Goal: Task Accomplishment & Management: Use online tool/utility

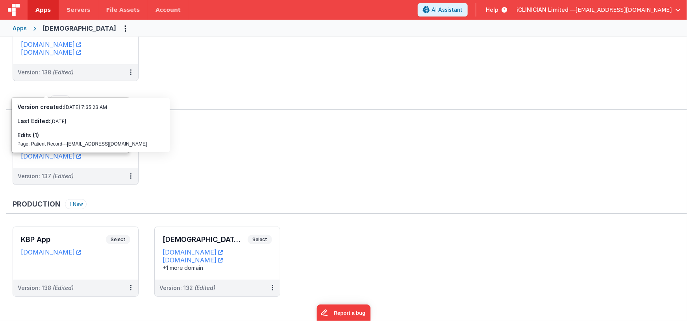
scroll to position [57, 0]
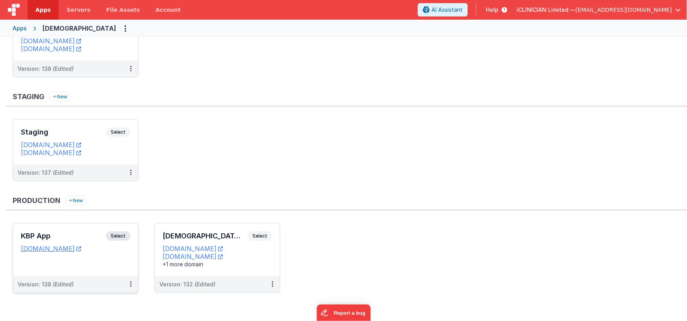
click at [83, 233] on h3 "KBP App" at bounding box center [63, 236] width 85 height 8
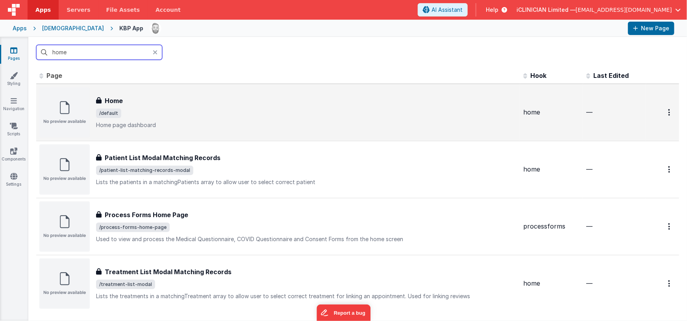
type input "home"
click at [165, 120] on div "Home Home /default Home page dashboard" at bounding box center [306, 112] width 421 height 33
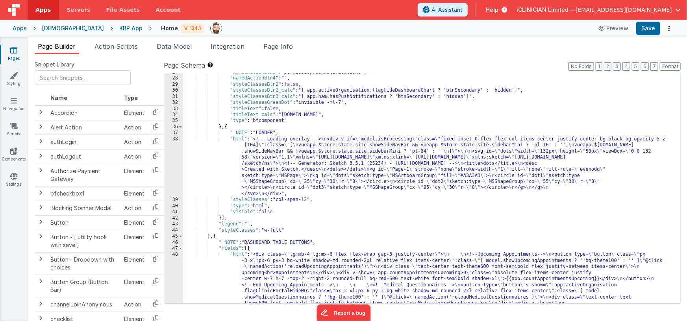
scroll to position [297, 0]
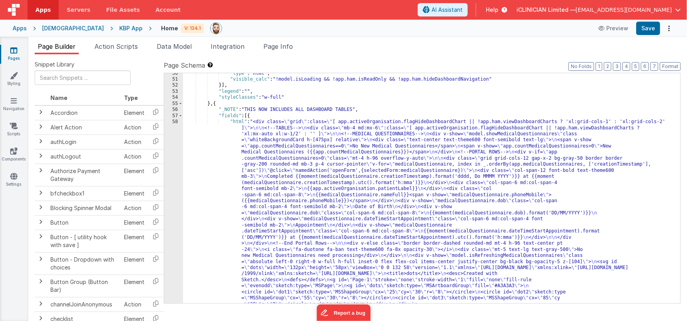
scroll to position [672, 0]
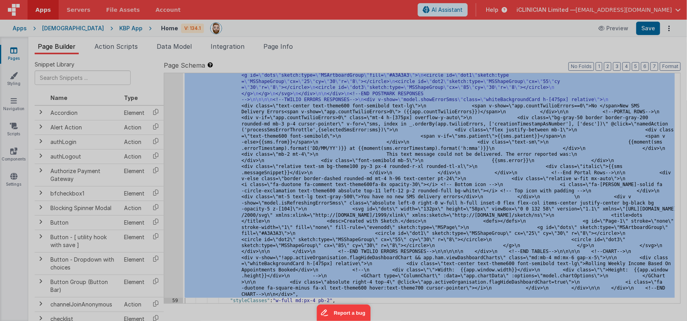
scroll to position [2495, 0]
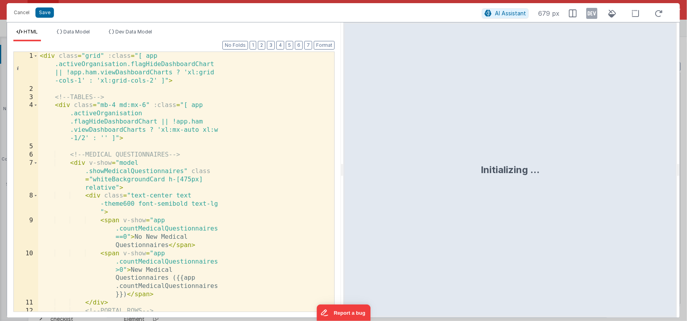
click at [292, 158] on div "< div class = "grid" :class = "[ app .activeOrganisation.flagHideDashboardChart…" at bounding box center [183, 219] width 291 height 335
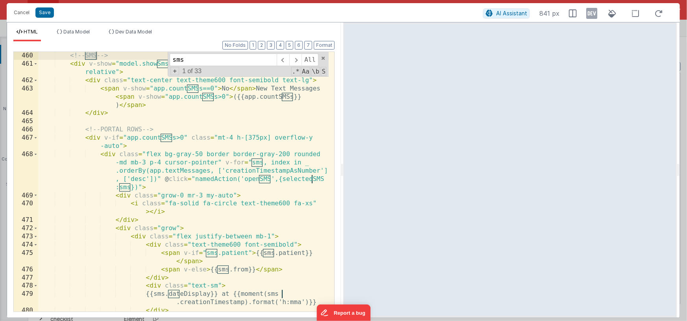
scroll to position [5766, 0]
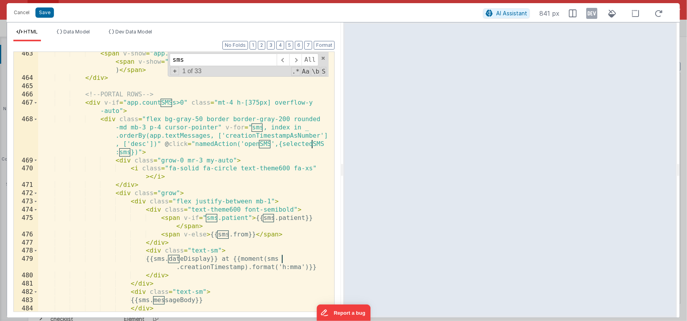
type input "sms"
click at [596, 15] on icon at bounding box center [591, 13] width 11 height 13
click at [589, 17] on icon at bounding box center [591, 13] width 11 height 13
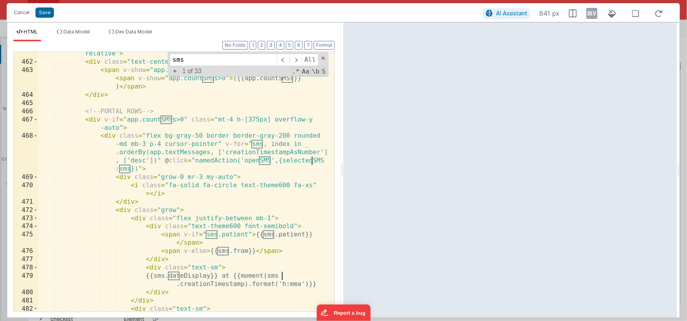
scroll to position [5747, 0]
click at [88, 26] on div "HTML Data Model Dev Data Model Format 7 6 5 4 3 2 1 No Folds 461 462 463 464 46…" at bounding box center [174, 169] width 334 height 295
click at [85, 34] on span "Data Model" at bounding box center [76, 32] width 26 height 6
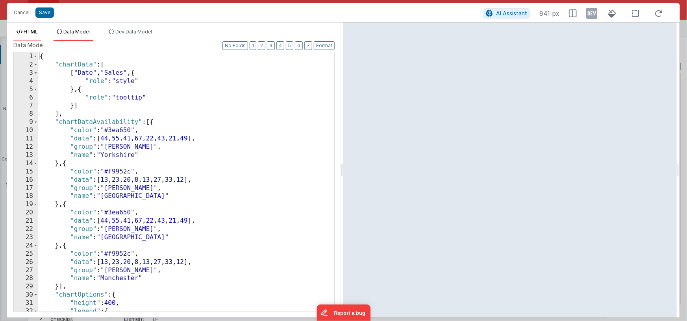
click at [39, 33] on li "HTML" at bounding box center [27, 35] width 28 height 13
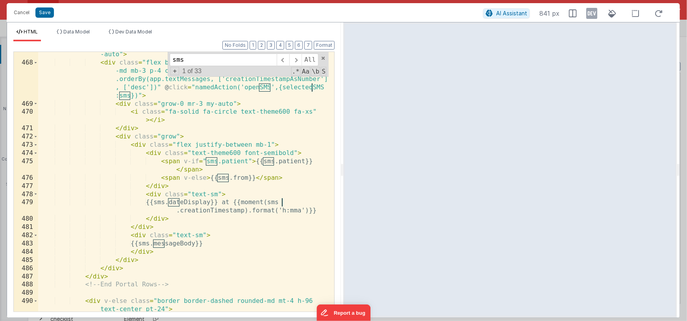
scroll to position [5775, 0]
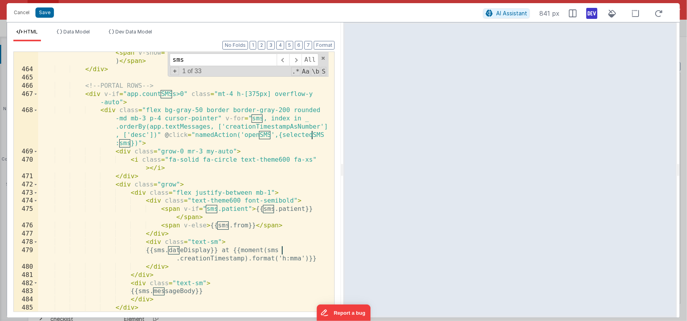
click at [597, 13] on icon at bounding box center [591, 13] width 11 height 13
click at [118, 30] on span "Dev Data Model" at bounding box center [133, 32] width 37 height 6
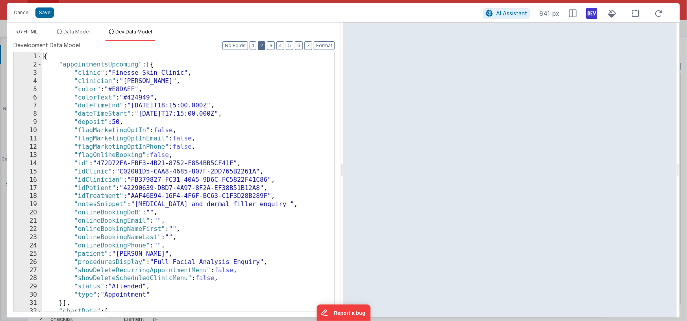
click at [263, 45] on button "2" at bounding box center [261, 45] width 7 height 9
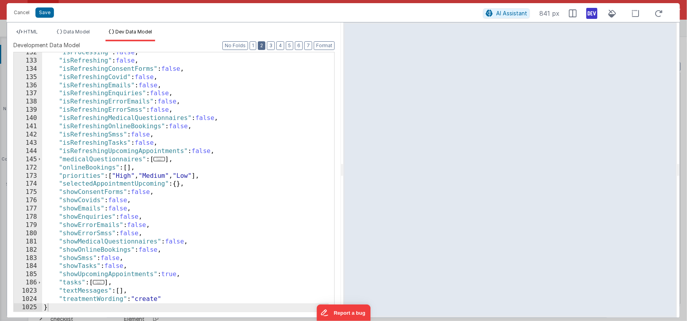
scroll to position [0, 0]
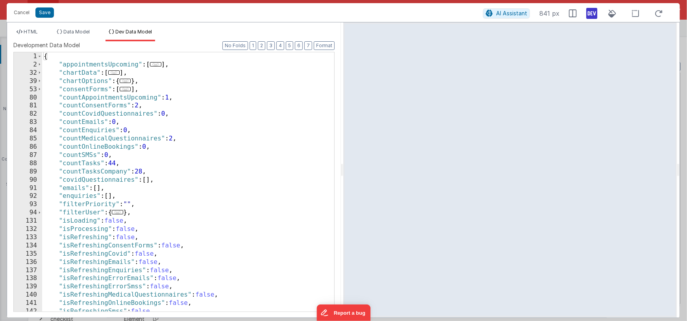
click at [111, 155] on div "{ "appointmentsUpcoming" : [ ... ] , "chartData" : [ ... ] , "chartOptions" : {…" at bounding box center [185, 190] width 287 height 276
click at [35, 34] on span "HTML" at bounding box center [31, 32] width 14 height 6
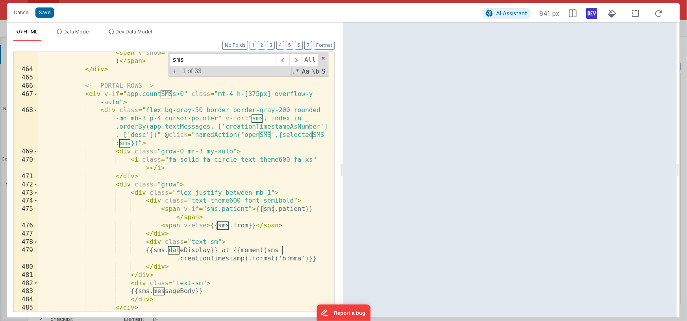
click at [133, 95] on div "< span v-show = "app.countSMSs==0" > No </ span > New Text Messages < span v-sh…" at bounding box center [183, 187] width 291 height 293
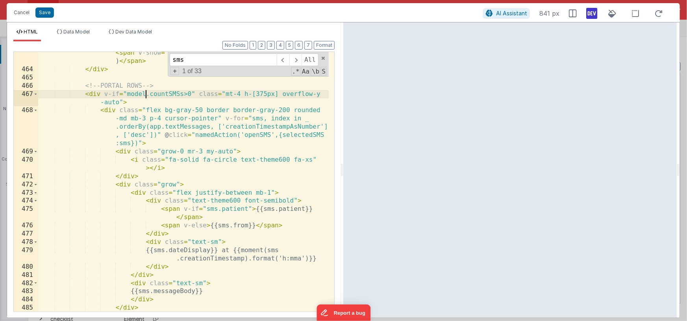
click at [156, 129] on div "< span v-show = "app.countSMSs==0" > No </ span > New Text Messages < span v-sh…" at bounding box center [183, 187] width 291 height 293
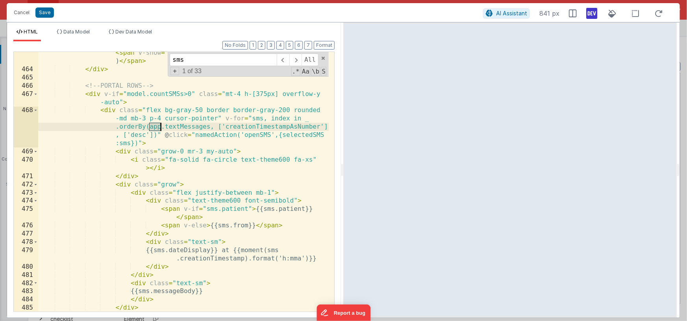
click at [156, 129] on div "< span v-show = "app.countSMSs==0" > No </ span > New Text Messages < span v-sh…" at bounding box center [183, 187] width 291 height 293
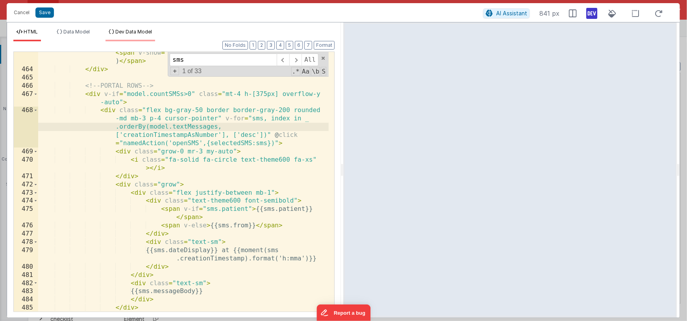
click at [134, 32] on span "Dev Data Model" at bounding box center [133, 32] width 37 height 6
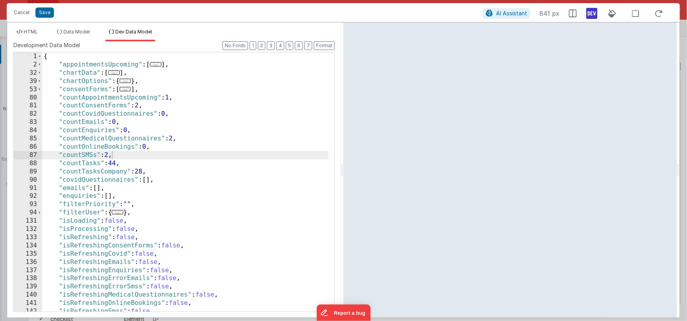
scroll to position [177, 0]
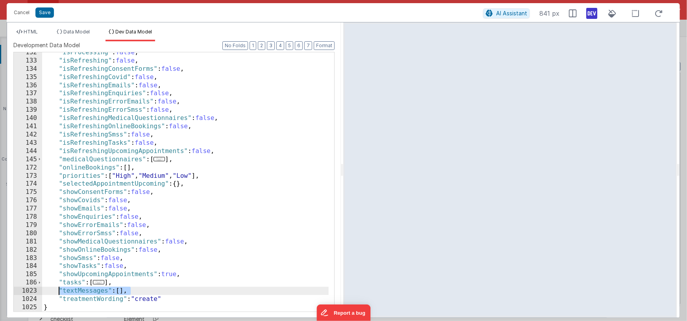
drag, startPoint x: 130, startPoint y: 292, endPoint x: 59, endPoint y: 289, distance: 70.9
click at [59, 289] on div ""isProcessing" : false , "isRefreshing" : false , "isRefreshingConsentForms" : …" at bounding box center [185, 186] width 287 height 276
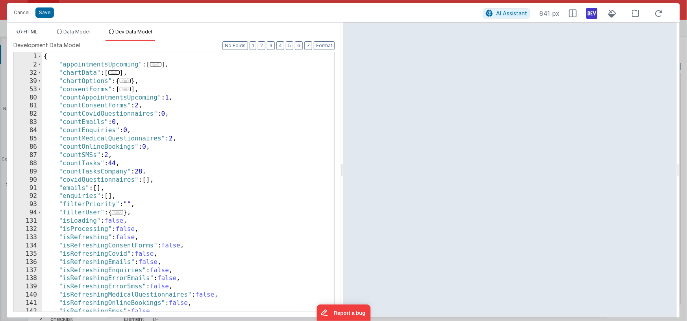
scroll to position [0, 0]
click at [34, 34] on li "HTML" at bounding box center [27, 35] width 28 height 13
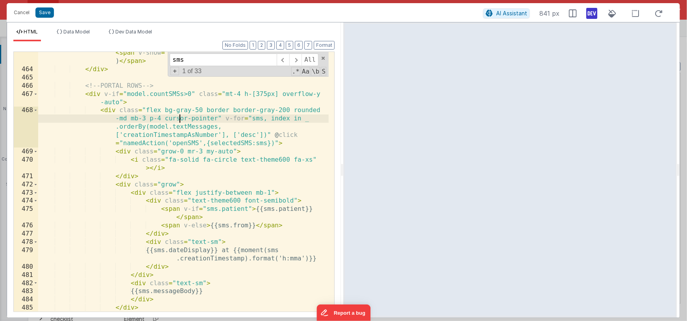
click at [178, 122] on div "< span v-show = "app.countSMSs==0" > No </ span > New Text Messages < span v-sh…" at bounding box center [183, 187] width 291 height 293
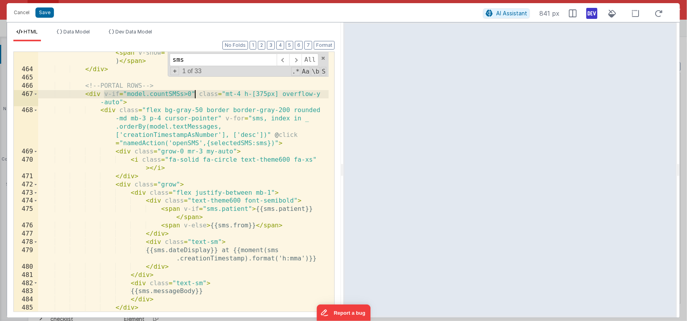
drag, startPoint x: 104, startPoint y: 94, endPoint x: 196, endPoint y: 93, distance: 91.4
click at [196, 93] on div "< span v-show = "app.countSMSs==0" > No </ span > New Text Messages < span v-sh…" at bounding box center [183, 187] width 291 height 293
click at [85, 85] on div "< span v-show = "app.countSMSs==0" > No </ span > New Text Messages < span v-sh…" at bounding box center [183, 187] width 291 height 293
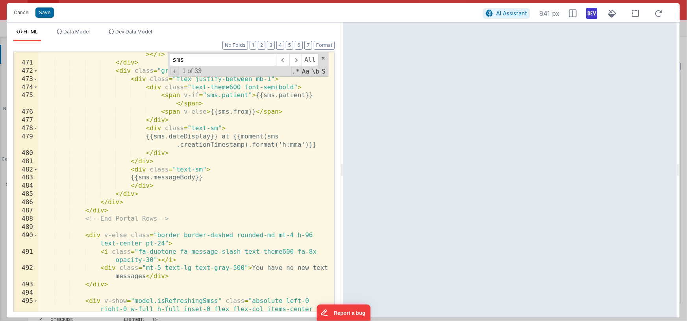
scroll to position [5888, 0]
click at [176, 222] on div "< i class = "fa-solid fa-circle text-theme600 fa-xs" > </ i > </ div > < div cl…" at bounding box center [183, 192] width 291 height 301
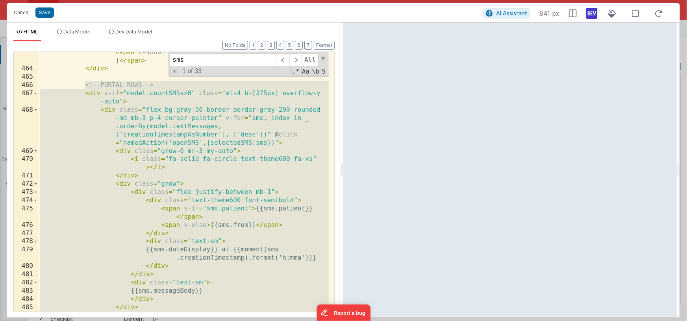
scroll to position [5709, 0]
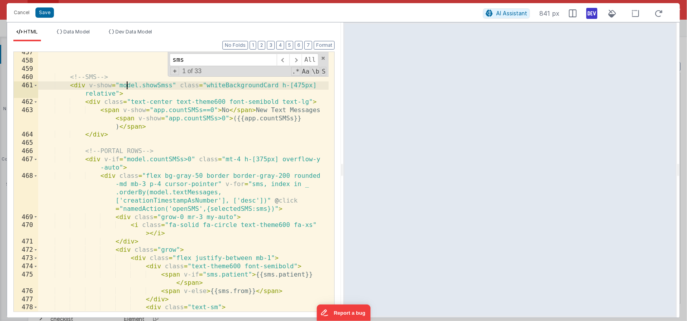
click at [126, 87] on div "<!-- SMS --> < div v-show = "model.showSmss" class = "whiteBackgroundCard h-[47…" at bounding box center [183, 190] width 291 height 285
click at [122, 30] on span "Dev Data Model" at bounding box center [133, 32] width 37 height 6
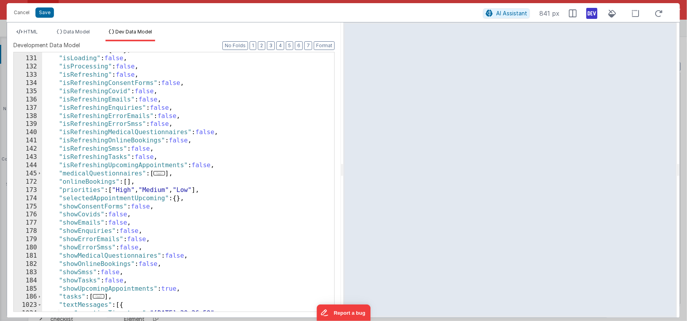
scroll to position [162, 0]
click at [117, 273] on div ""filterUser" : { ... } , "isLoading" : false , "isProcessing" : false , "isRefr…" at bounding box center [185, 184] width 287 height 276
click at [33, 30] on span "HTML" at bounding box center [31, 32] width 14 height 6
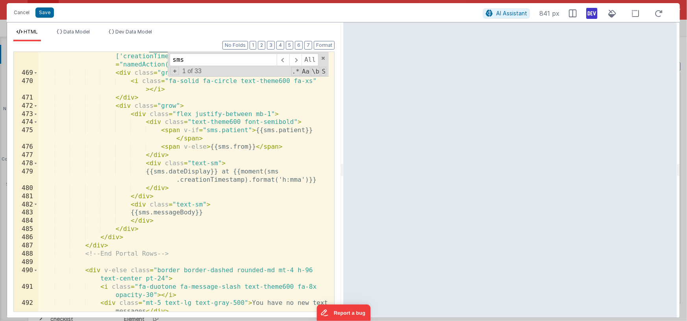
scroll to position [5890, 0]
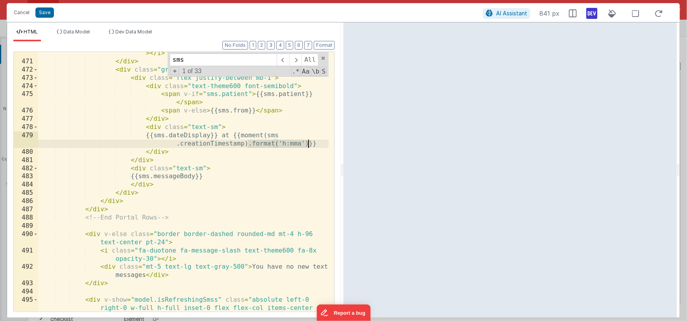
drag, startPoint x: 248, startPoint y: 144, endPoint x: 309, endPoint y: 144, distance: 60.6
click at [309, 144] on div "< i class = "fa-solid fa-circle text-theme600 fa-xs" > </ i > </ div > < div cl…" at bounding box center [183, 191] width 291 height 301
click at [270, 136] on div "< i class = "fa-solid fa-circle text-theme600 fa-xs" > </ i > </ div > < div cl…" at bounding box center [183, 191] width 291 height 301
drag, startPoint x: 245, startPoint y: 144, endPoint x: 308, endPoint y: 142, distance: 63.0
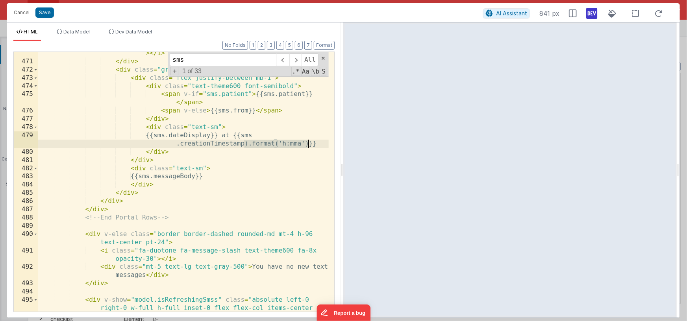
click at [308, 142] on div "< i class = "fa-solid fa-circle text-theme600 fa-xs" > </ i > </ div > < div cl…" at bounding box center [183, 191] width 291 height 301
drag, startPoint x: 248, startPoint y: 145, endPoint x: 257, endPoint y: 145, distance: 8.7
click at [248, 145] on div "< i class = "fa-solid fa-circle text-theme600 fa-xs" > </ i > </ div > < div cl…" at bounding box center [183, 191] width 291 height 301
click at [307, 143] on div "< i class = "fa-solid fa-circle text-theme600 fa-xs" > </ i > </ div > < div cl…" at bounding box center [183, 191] width 291 height 301
click at [141, 32] on span "Dev Data Model" at bounding box center [133, 32] width 37 height 6
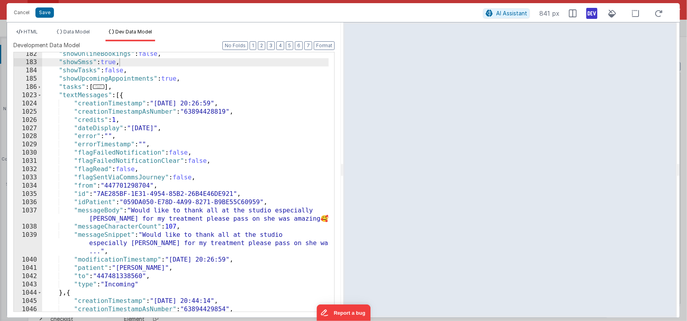
scroll to position [373, 0]
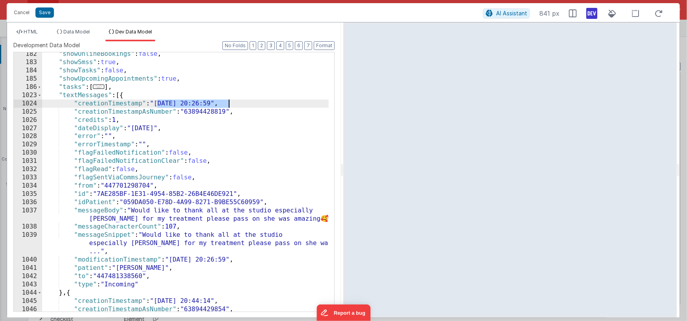
drag, startPoint x: 158, startPoint y: 103, endPoint x: 229, endPoint y: 101, distance: 71.3
click at [229, 101] on div ""showOnlineBookings" : false , "showSmss" : true , "showTasks" : false , "showU…" at bounding box center [185, 188] width 287 height 276
click at [37, 32] on span "HTML" at bounding box center [31, 32] width 14 height 6
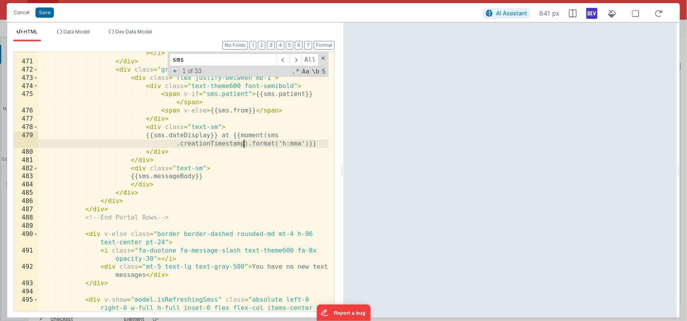
click at [243, 143] on div "< i class = "fa-solid fa-circle text-theme600 fa-xs" > </ i > </ div > < div cl…" at bounding box center [183, 191] width 291 height 301
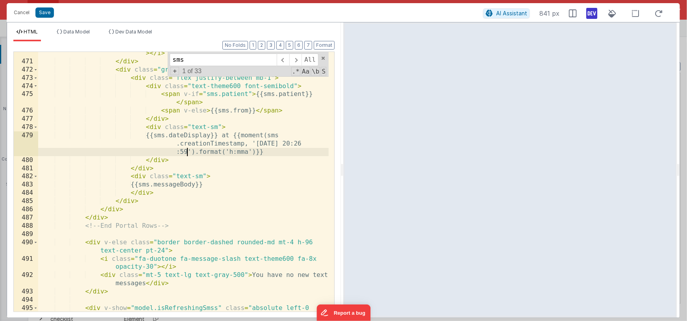
click at [259, 143] on div "< i class = "fa-solid fa-circle text-theme600 fa-xs" > </ i > </ div > < div cl…" at bounding box center [183, 191] width 291 height 301
click at [270, 144] on div "< i class = "fa-solid fa-circle text-theme600 fa-xs" > </ i > </ div > < div cl…" at bounding box center [183, 191] width 291 height 301
click at [283, 144] on div "< i class = "fa-solid fa-circle text-theme600 fa-xs" > </ i > </ div > < div cl…" at bounding box center [183, 191] width 291 height 301
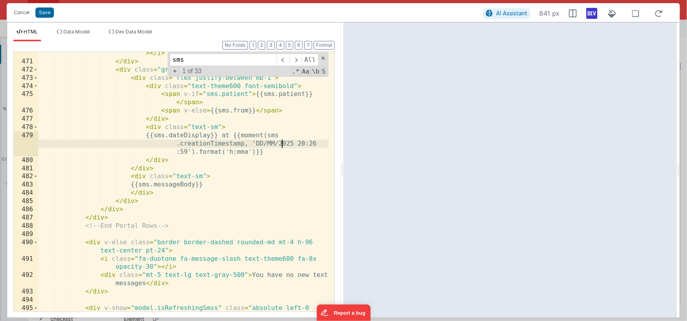
click at [283, 144] on div "< i class = "fa-solid fa-circle text-theme600 fa-xs" > </ i > </ div > < div cl…" at bounding box center [183, 191] width 291 height 301
click at [300, 144] on div "< i class = "fa-solid fa-circle text-theme600 fa-xs" > </ i > </ div > < div cl…" at bounding box center [183, 191] width 291 height 301
click at [311, 144] on div "< i class = "fa-solid fa-circle text-theme600 fa-xs" > </ i > </ div > < div cl…" at bounding box center [183, 191] width 291 height 301
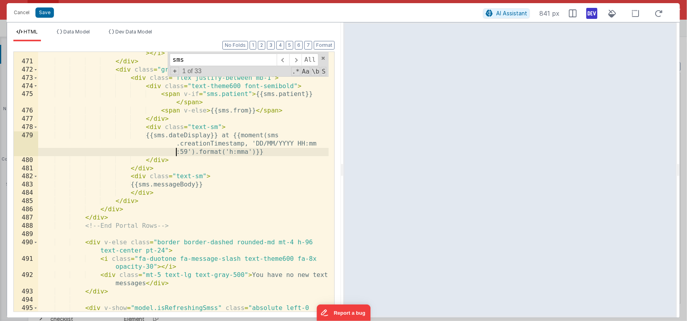
click at [185, 152] on div "< i class = "fa-solid fa-circle text-theme600 fa-xs" > </ i > </ div > < div cl…" at bounding box center [183, 191] width 291 height 301
click at [300, 143] on div "< i class = "fa-solid fa-circle text-theme600 fa-xs" > </ i > </ div > < div cl…" at bounding box center [183, 191] width 291 height 301
drag, startPoint x: 245, startPoint y: 145, endPoint x: 191, endPoint y: 152, distance: 54.8
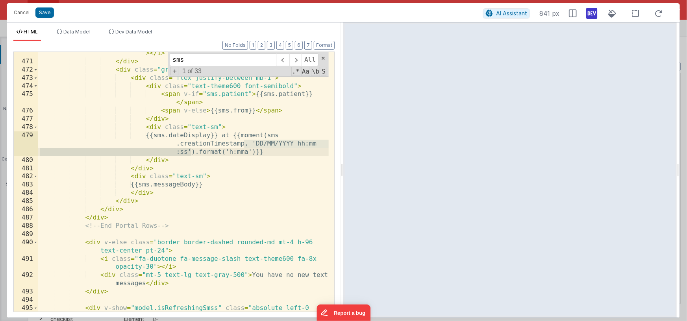
click at [191, 152] on div "< i class = "fa-solid fa-circle text-theme600 fa-xs" > </ i > </ div > < div cl…" at bounding box center [183, 191] width 291 height 301
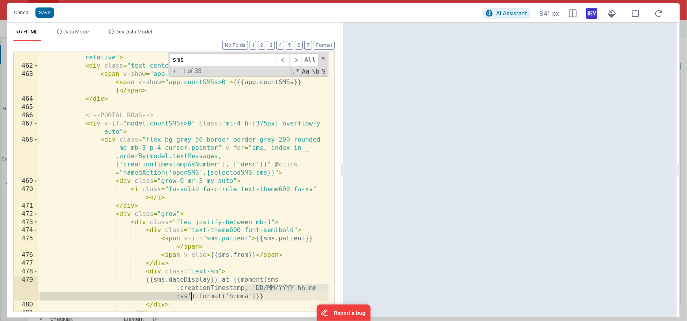
scroll to position [5746, 0]
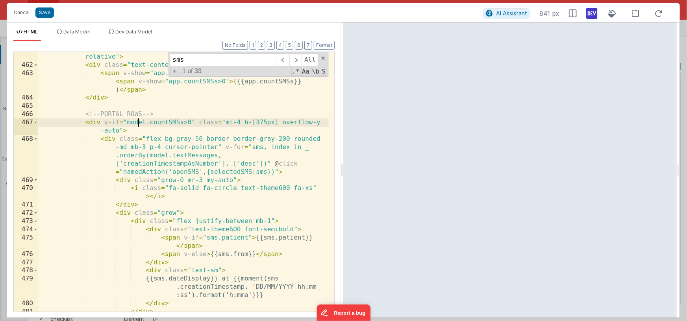
click at [136, 123] on div "< div v-show = "model.showSmss" class = "whiteBackgroundCard h-[475px] relative…" at bounding box center [183, 186] width 291 height 285
click at [158, 155] on div "< div v-show = "model.showSmss" class = "whiteBackgroundCard h-[475px] relative…" at bounding box center [183, 186] width 291 height 285
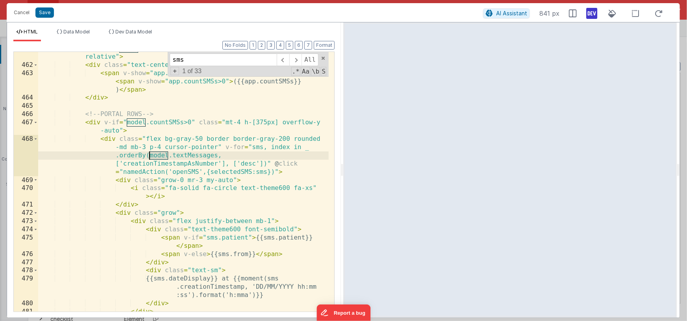
click at [158, 155] on div "< div v-show = "model.showSmss" class = "whiteBackgroundCard h-[475px] relative…" at bounding box center [183, 186] width 291 height 285
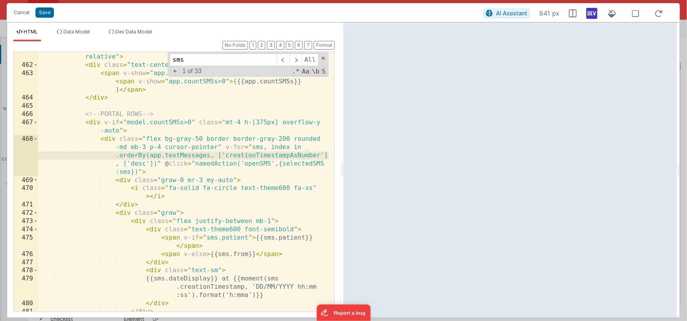
click at [115, 140] on div "< div v-show = "model.showSmss" class = "whiteBackgroundCard h-[475px] relative…" at bounding box center [183, 186] width 291 height 285
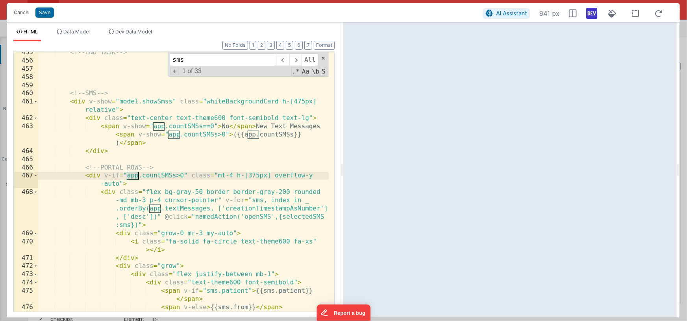
scroll to position [5699, 0]
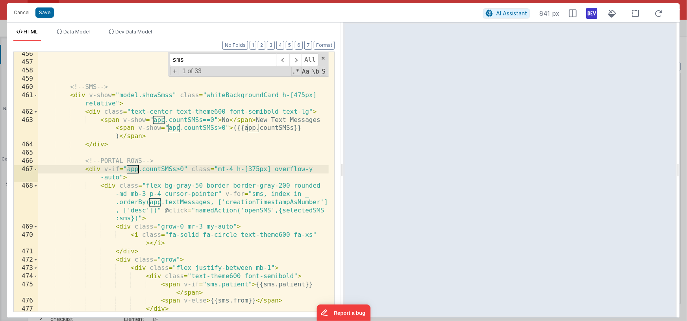
click at [141, 179] on div "<!-- SMS --> < div v-show = "model.showSmss" class = "whiteBackgroundCard h-[47…" at bounding box center [183, 188] width 291 height 276
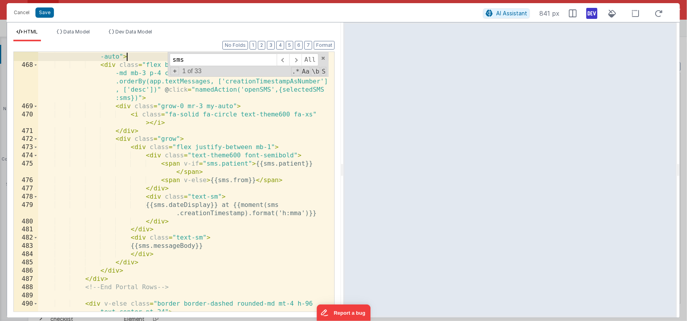
scroll to position [5820, 0]
click at [245, 213] on div "< div v-if = "app.countSMSs>0" class = "mt-4 h-[375px] overflow-y -auto" > < di…" at bounding box center [183, 191] width 291 height 293
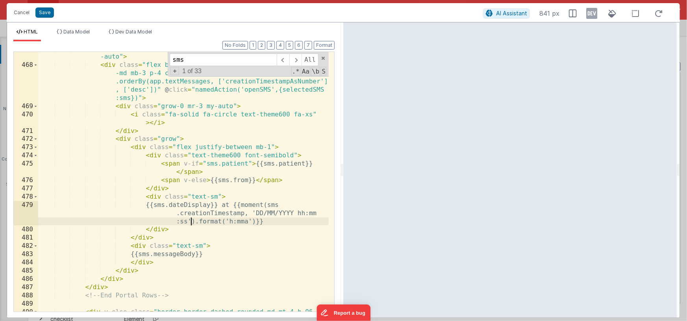
click at [588, 11] on icon at bounding box center [591, 13] width 11 height 13
click at [244, 63] on input "sms" at bounding box center [223, 60] width 107 height 13
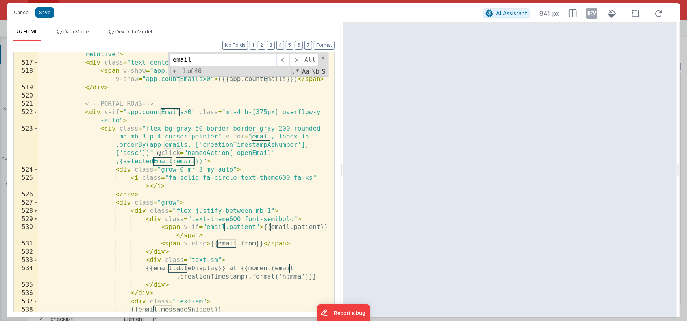
scroll to position [6452, 0]
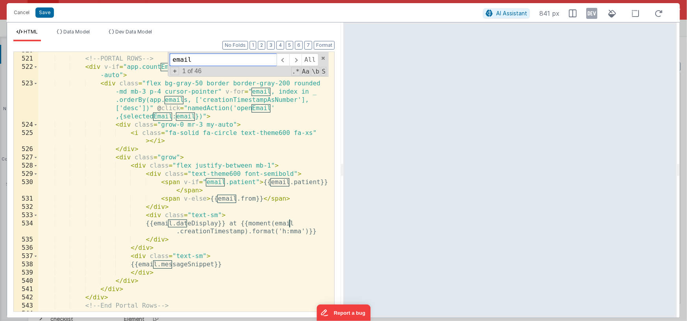
type input "email"
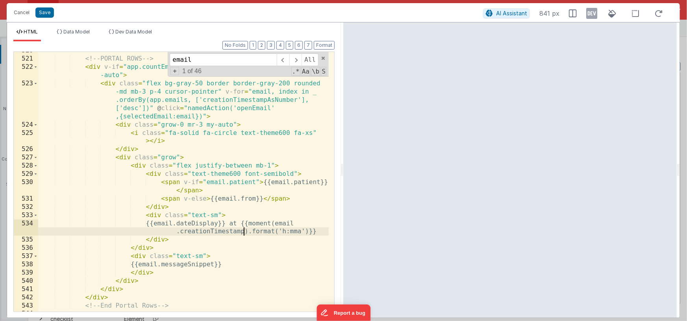
click at [245, 232] on div "<!-- PORTAL ROWS --> < div v-if = "app.countEmails>0" class = "mt-4 h-[375px] o…" at bounding box center [183, 184] width 291 height 276
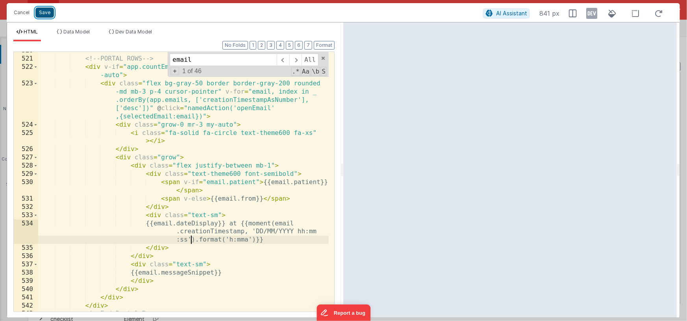
click at [43, 15] on button "Save" at bounding box center [44, 12] width 19 height 10
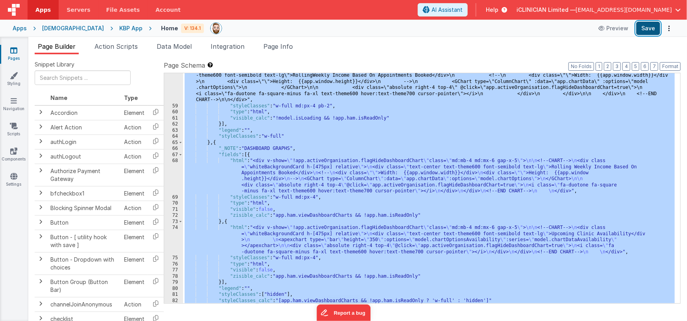
click at [644, 28] on button "Save" at bounding box center [648, 28] width 24 height 13
click at [60, 28] on div "[DEMOGRAPHIC_DATA]" at bounding box center [73, 28] width 62 height 8
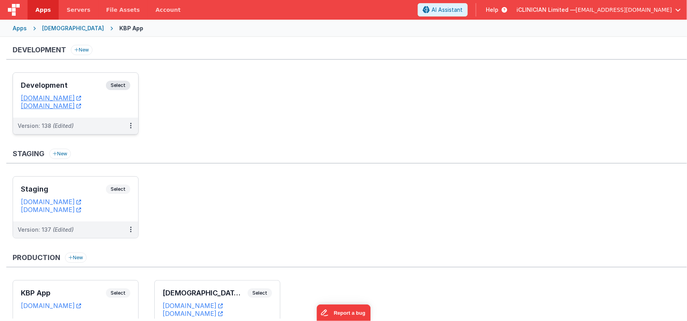
click at [71, 88] on h3 "Development" at bounding box center [63, 86] width 85 height 8
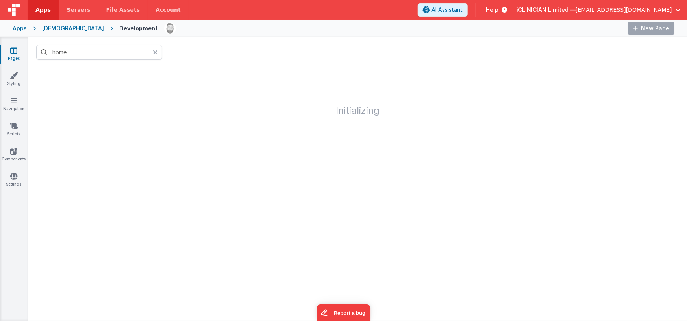
click at [155, 54] on icon at bounding box center [155, 52] width 5 height 6
click at [129, 51] on input "text" at bounding box center [99, 52] width 126 height 15
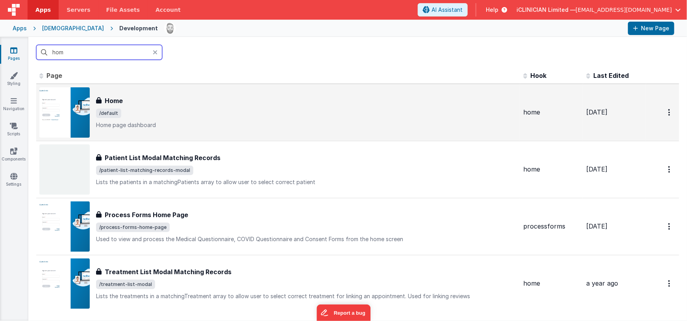
type input "hom"
click at [148, 87] on div "Home Home /default Home page dashboard" at bounding box center [278, 112] width 478 height 50
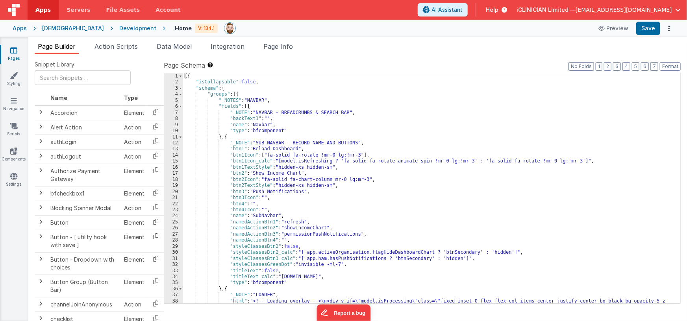
click at [254, 142] on div "[{ "isCollapsable" : false , "schema" : { "groups" : [{ "_NOTES" : "NAVBAR" , "…" at bounding box center [429, 222] width 492 height 298
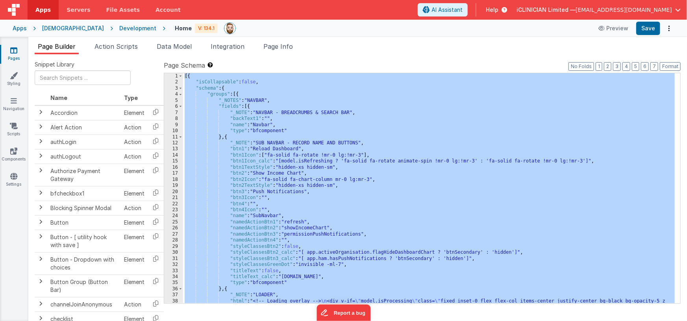
scroll to position [2635, 0]
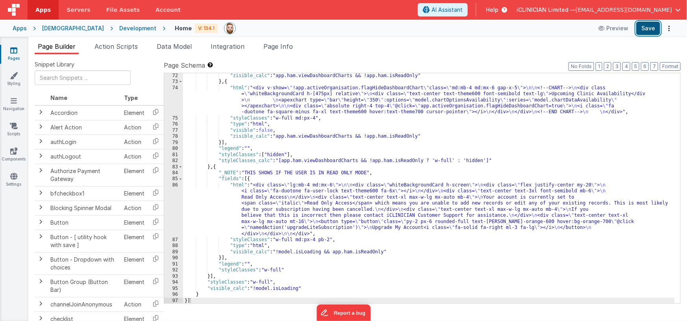
click at [642, 29] on button "Save" at bounding box center [648, 28] width 24 height 13
click at [22, 29] on div "Apps" at bounding box center [20, 28] width 14 height 8
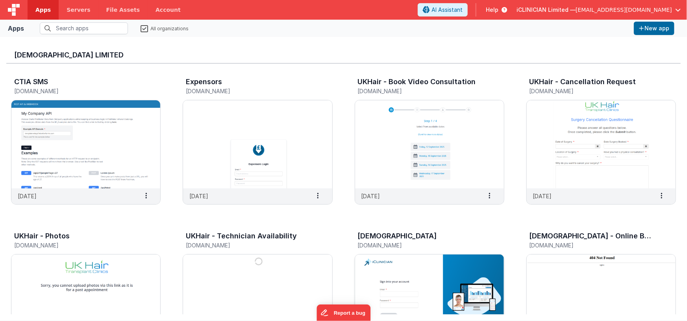
click at [434, 292] on img at bounding box center [429, 299] width 149 height 88
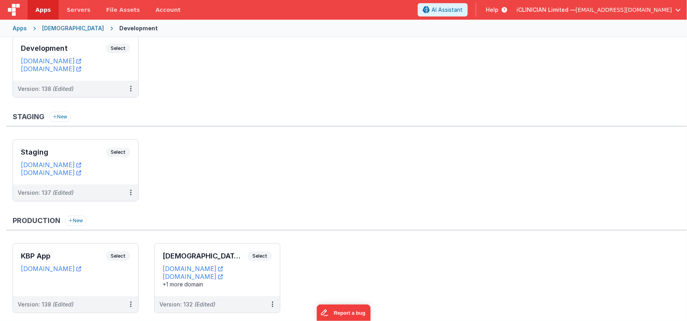
scroll to position [57, 0]
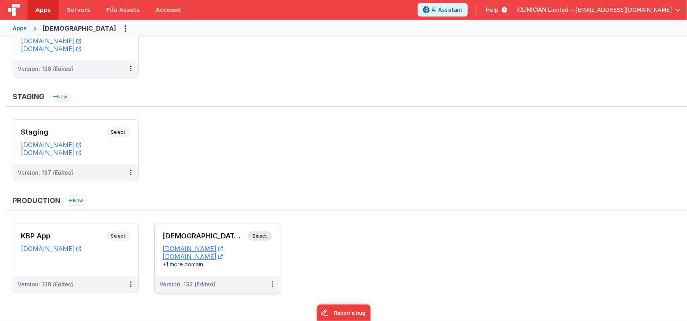
click at [227, 233] on h3 "[DEMOGRAPHIC_DATA] App" at bounding box center [205, 236] width 85 height 8
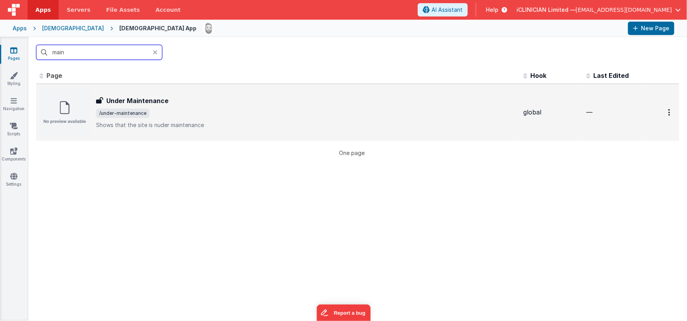
type input "main"
click at [384, 106] on div "Under Maintenance Under Maintenance /under-maintenance Shows that the site is n…" at bounding box center [306, 112] width 421 height 33
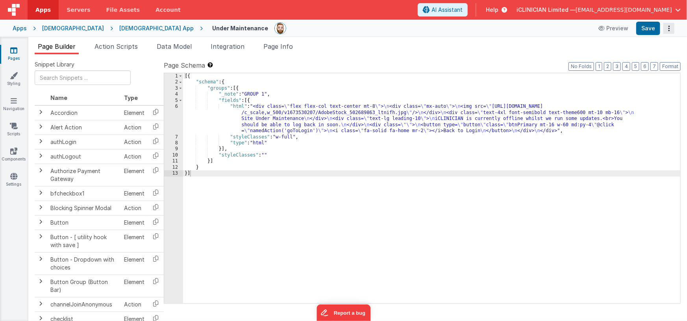
click at [669, 28] on icon "Options" at bounding box center [669, 28] width 11 height 0
click at [651, 46] on link "Duplicate" at bounding box center [639, 44] width 69 height 15
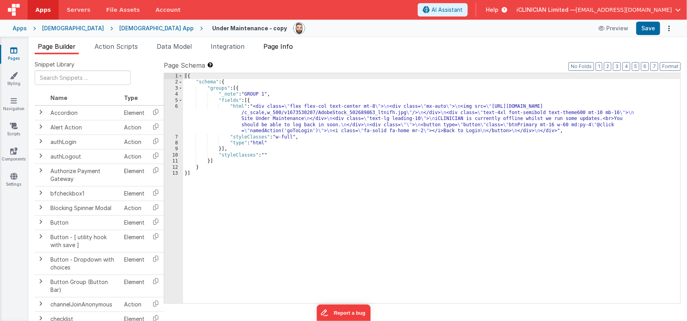
click at [278, 47] on span "Page Info" at bounding box center [278, 47] width 30 height 8
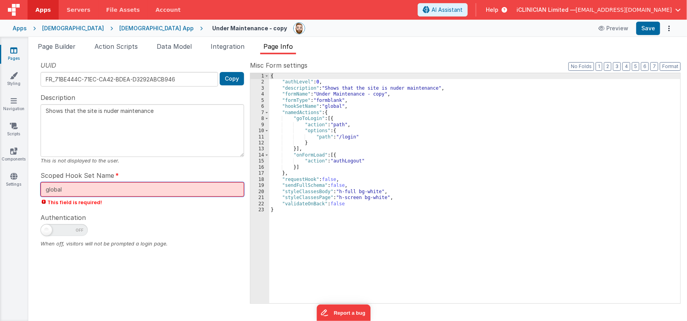
click at [126, 188] on input "global" at bounding box center [143, 189] width 204 height 15
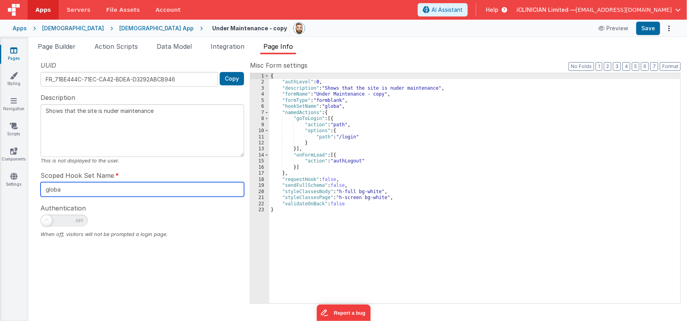
type input "global"
drag, startPoint x: 333, startPoint y: 65, endPoint x: 298, endPoint y: 57, distance: 35.5
click at [333, 65] on label "Misc Form settings" at bounding box center [465, 65] width 431 height 9
click at [212, 26] on h4 "Under Maintenance - copy" at bounding box center [249, 28] width 75 height 6
click at [215, 28] on h4 "Under Maintenance - copy" at bounding box center [249, 28] width 75 height 6
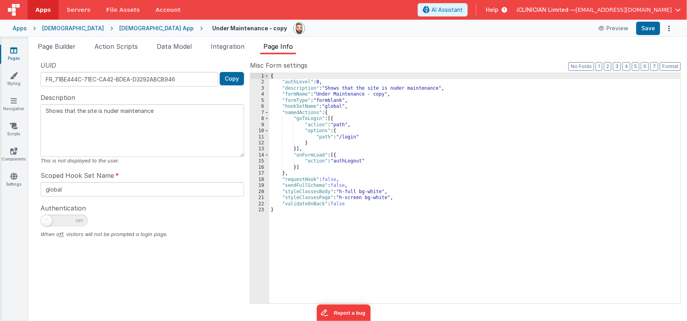
click at [216, 29] on h4 "Under Maintenance - copy" at bounding box center [249, 28] width 75 height 6
type input "KBP - We Have Moved"
click at [395, 138] on div "{ "authLevel" : 0 , "description" : "Shows that the site is nuder maintenance" …" at bounding box center [474, 194] width 411 height 243
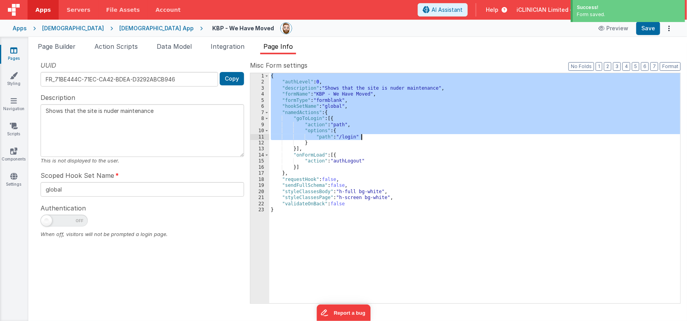
click at [334, 119] on div "{ "authLevel" : 0 , "description" : "Shows that the site is nuder maintenance" …" at bounding box center [474, 194] width 411 height 243
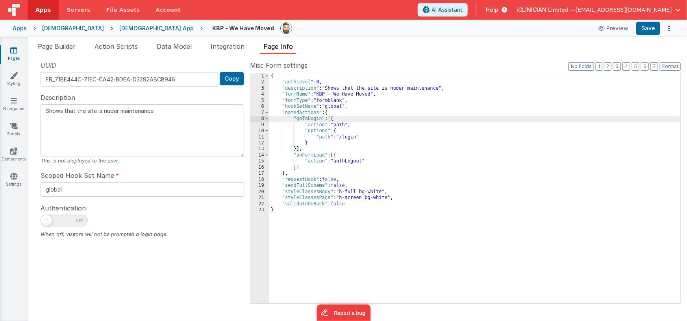
click at [334, 119] on div "{ "authLevel" : 0 , "description" : "Shows that the site is nuder maintenance" …" at bounding box center [474, 194] width 411 height 243
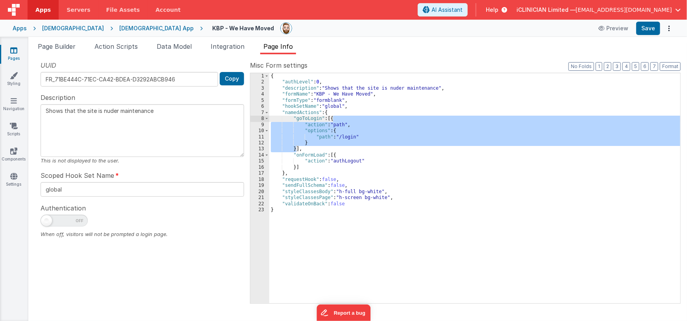
click at [334, 119] on div "{ "authLevel" : 0 , "description" : "Shows that the site is nuder maintenance" …" at bounding box center [474, 194] width 411 height 243
click at [347, 128] on div "{ "authLevel" : 0 , "description" : "Shows that the site is nuder maintenance" …" at bounding box center [474, 194] width 411 height 243
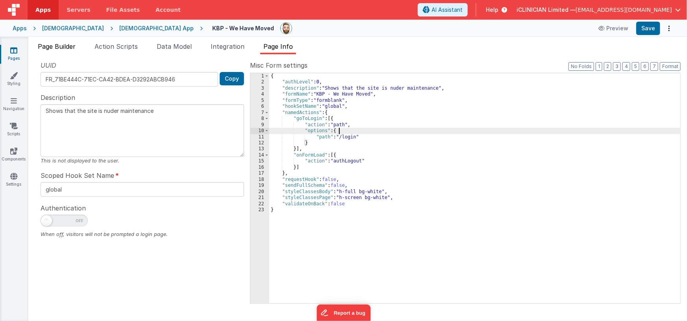
click at [69, 48] on span "Page Builder" at bounding box center [57, 47] width 38 height 8
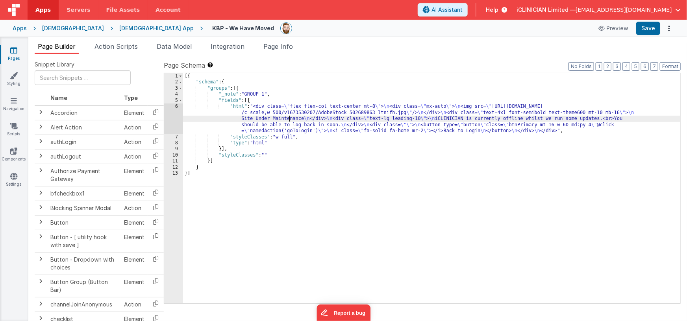
click at [291, 117] on div "[{ "schema" : { "groups" : [{ "_note" : "GROUP 1" , "fields" : [{ "html" : "<di…" at bounding box center [432, 194] width 498 height 243
click at [172, 115] on div "6" at bounding box center [173, 119] width 19 height 30
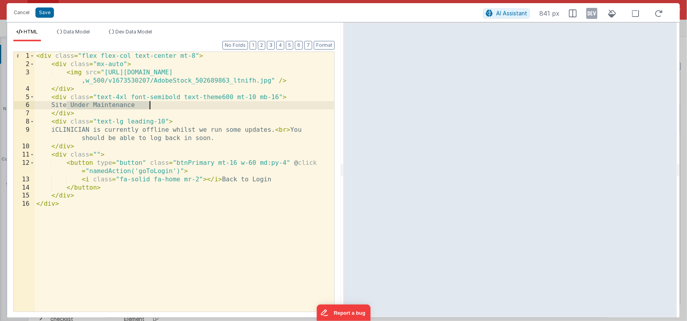
drag, startPoint x: 66, startPoint y: 105, endPoint x: 172, endPoint y: 107, distance: 106.4
click at [172, 107] on div "< div class = "flex flex-col text-center mt-8" > < div class = "mx-auto" > < im…" at bounding box center [185, 190] width 300 height 276
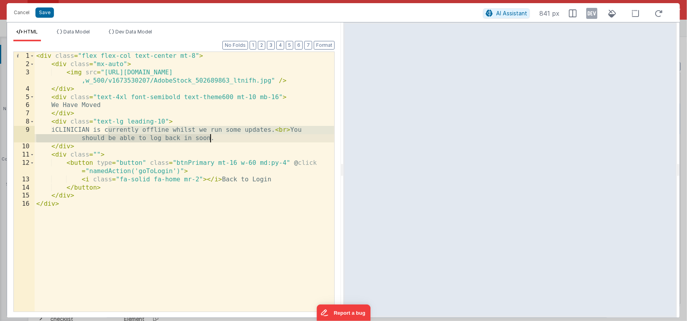
drag, startPoint x: 108, startPoint y: 130, endPoint x: 212, endPoint y: 136, distance: 104.1
click at [212, 136] on div "< div class = "flex flex-col text-center mt-8" > < div class = "mx-auto" > < im…" at bounding box center [185, 190] width 300 height 276
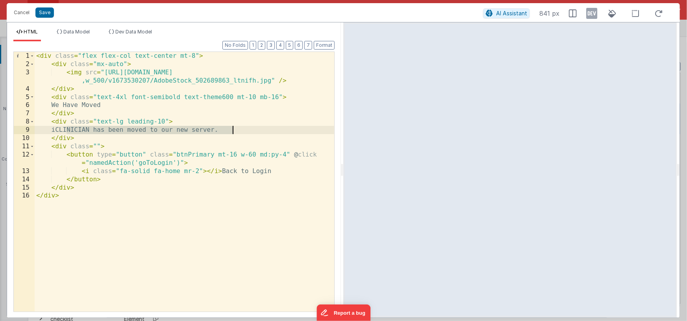
drag, startPoint x: 66, startPoint y: 129, endPoint x: 245, endPoint y: 130, distance: 179.2
click at [245, 130] on div "< div class = "flex flex-col text-center mt-8" > < div class = "mx-auto" > < im…" at bounding box center [185, 190] width 300 height 276
click at [169, 171] on div "< div class = "flex flex-col text-center mt-8" > < div class = "mx-auto" > < im…" at bounding box center [185, 190] width 300 height 276
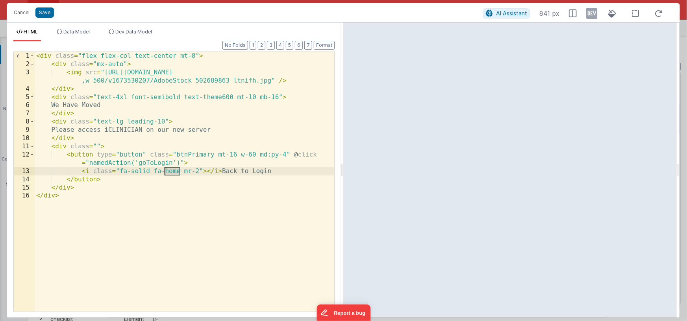
click at [169, 171] on div "< div class = "flex flex-col text-center mt-8" > < div class = "mx-auto" > < im…" at bounding box center [185, 190] width 300 height 276
drag, startPoint x: 248, startPoint y: 171, endPoint x: 300, endPoint y: 171, distance: 52.4
click at [300, 171] on div "< div class = "flex flex-col text-center mt-8" > < div class = "mx-auto" > < im…" at bounding box center [185, 190] width 300 height 276
click at [81, 171] on div "< div class = "flex flex-col text-center mt-8" > < div class = "mx-auto" > < im…" at bounding box center [185, 190] width 300 height 276
click at [266, 171] on div "< div class = "flex flex-col text-center mt-8" > < div class = "mx-auto" > < im…" at bounding box center [185, 190] width 300 height 276
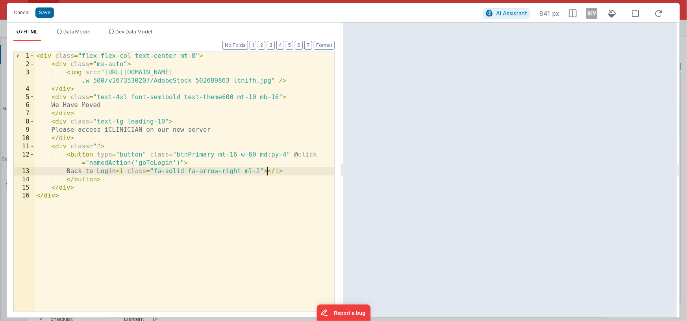
click at [132, 171] on div "< div class = "flex flex-col text-center mt-8" > < div class = "mx-auto" > < im…" at bounding box center [185, 190] width 300 height 276
click at [88, 172] on div "< div class = "flex flex-col text-center mt-8" > < div class = "mx-auto" > < im…" at bounding box center [185, 190] width 300 height 276
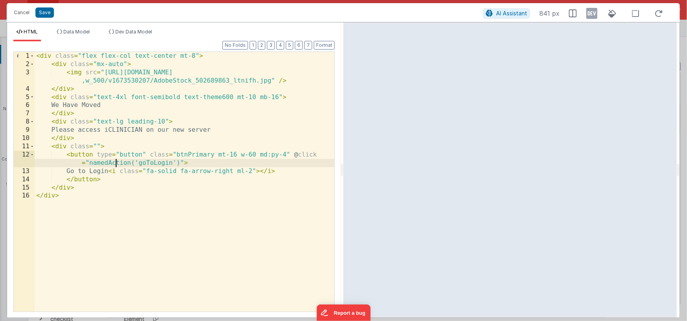
click at [117, 162] on div "< div class = "flex flex-col text-center mt-8" > < div class = "mx-auto" > < im…" at bounding box center [185, 190] width 300 height 276
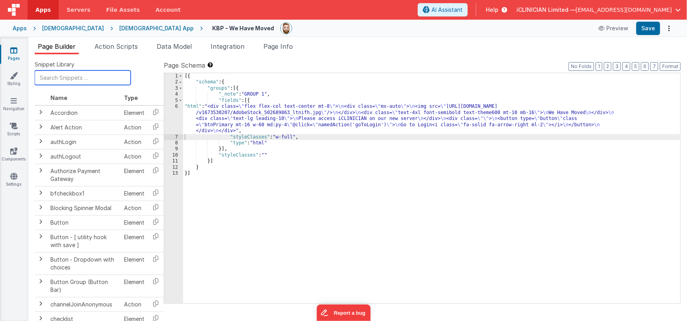
click at [67, 79] on input "text" at bounding box center [83, 77] width 96 height 15
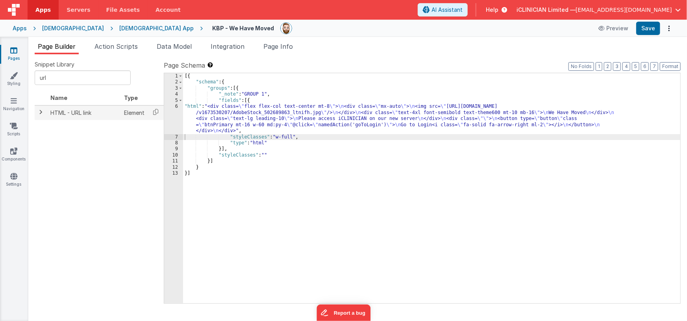
click at [41, 112] on span at bounding box center [41, 112] width 6 height 6
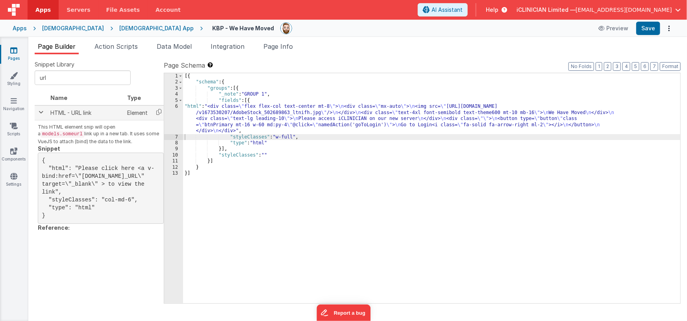
click at [42, 112] on span at bounding box center [41, 112] width 6 height 6
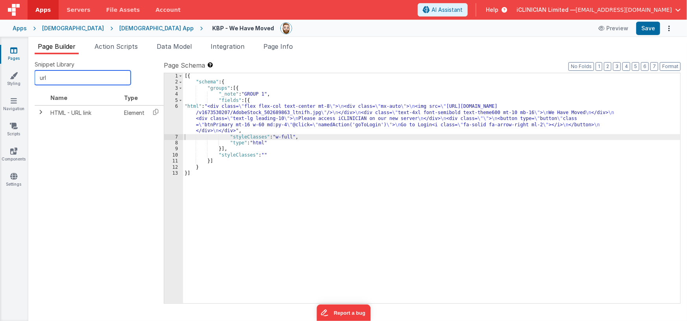
click at [42, 81] on input "url" at bounding box center [83, 77] width 96 height 15
type input "lin"
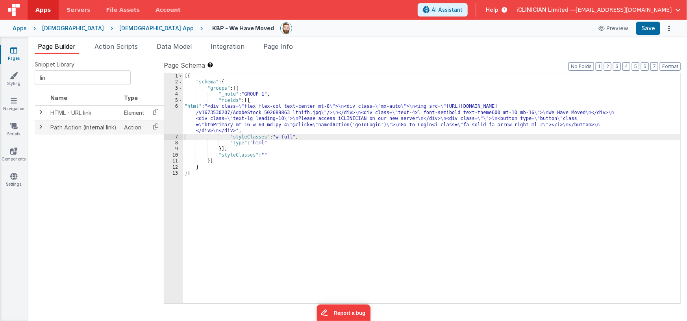
click at [39, 126] on span at bounding box center [41, 127] width 6 height 6
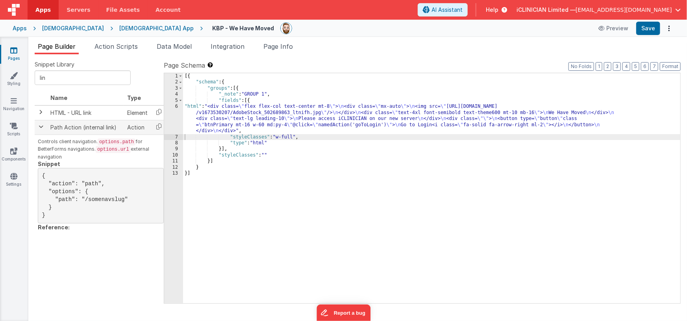
click at [39, 126] on span at bounding box center [41, 127] width 6 height 6
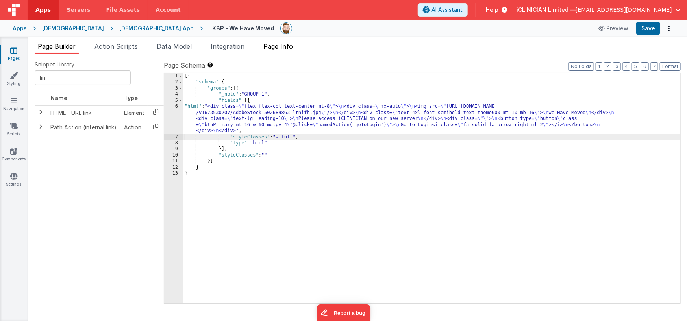
click at [277, 48] on span "Page Info" at bounding box center [278, 47] width 30 height 8
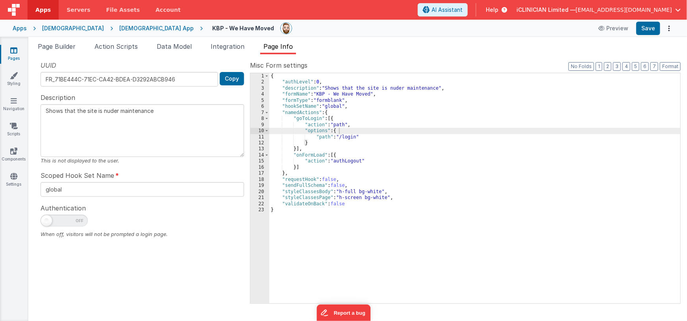
click at [344, 135] on div "{ "authLevel" : 0 , "description" : "Shows that the site is nuder maintenance" …" at bounding box center [474, 194] width 411 height 243
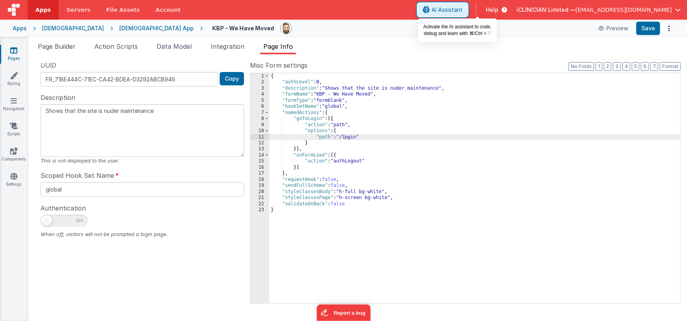
click at [463, 7] on span "AI Assistant" at bounding box center [447, 10] width 31 height 8
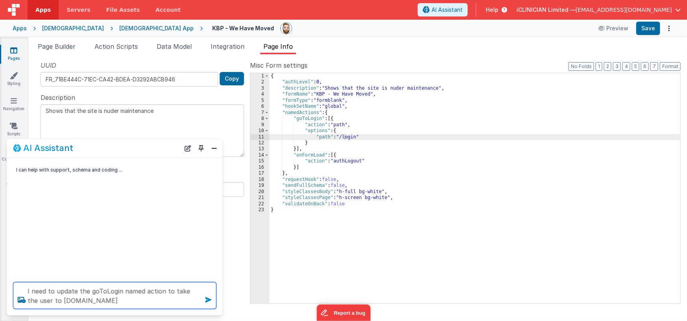
type textarea "I need to update the goToLogin named action to take the user to [DOMAIN_NAME]"
click at [210, 301] on icon at bounding box center [208, 300] width 13 height 13
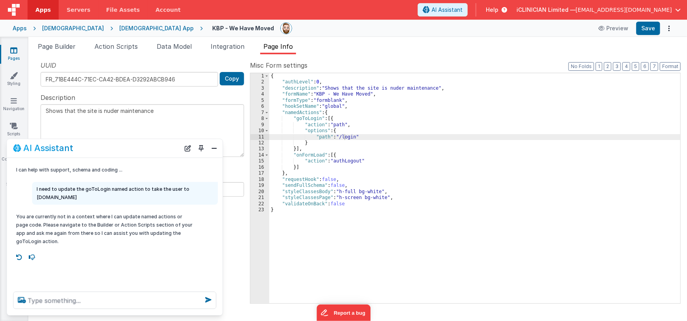
drag, startPoint x: 79, startPoint y: 195, endPoint x: 34, endPoint y: 189, distance: 44.8
click at [34, 189] on div "I need to update the goToLogin named action to take the user to [DOMAIN_NAME]" at bounding box center [125, 193] width 186 height 23
copy p "I need to update the goToLogin named action to take the user to [DOMAIN_NAME]"
click at [211, 148] on button "Close" at bounding box center [214, 148] width 10 height 11
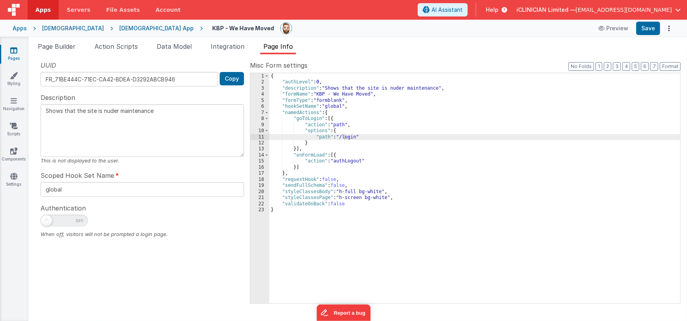
click at [342, 151] on div "{ "authLevel" : 0 , "description" : "Shows that the site is nuder maintenance" …" at bounding box center [474, 194] width 411 height 243
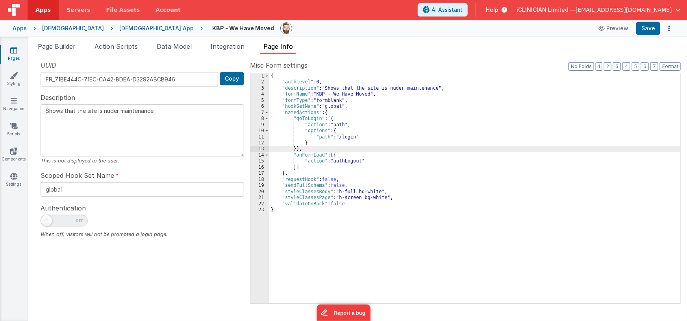
click at [334, 120] on div "{ "authLevel" : 0 , "description" : "Shows that the site is nuder maintenance" …" at bounding box center [474, 194] width 411 height 243
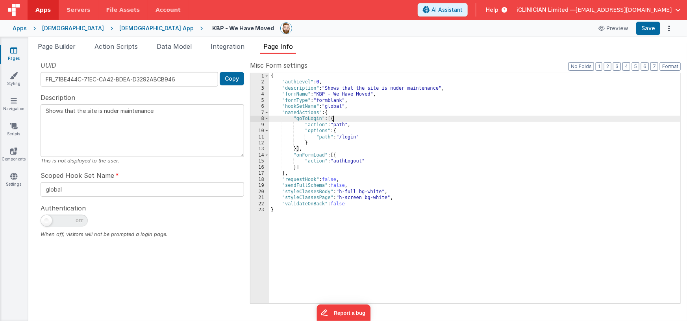
click at [334, 120] on div "{ "authLevel" : 0 , "description" : "Shows that the site is nuder maintenance" …" at bounding box center [474, 194] width 411 height 243
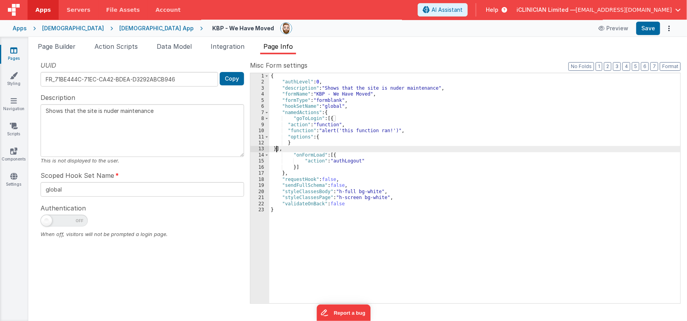
click at [339, 132] on div "{ "authLevel" : 0 , "description" : "Shows that the site is nuder maintenance" …" at bounding box center [474, 194] width 411 height 243
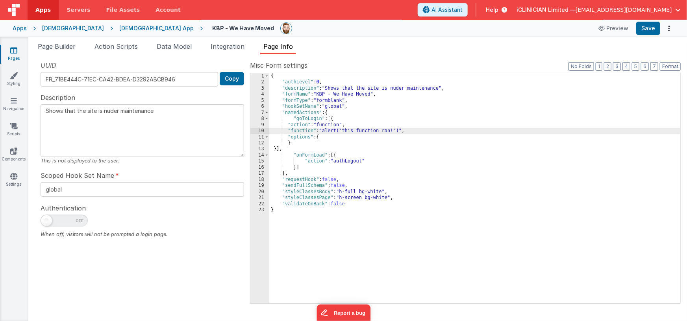
click at [255, 131] on div "10" at bounding box center [259, 131] width 19 height 6
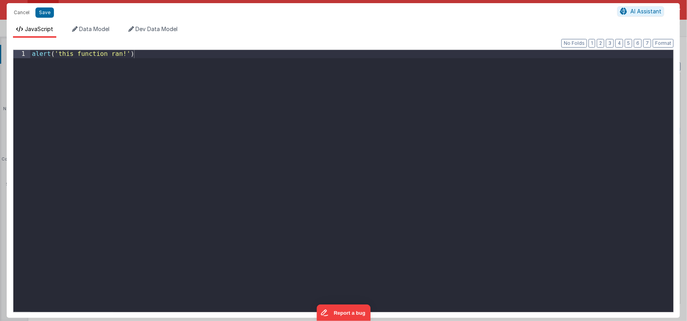
click at [210, 133] on div "alert ( 'this function ran!' )" at bounding box center [351, 189] width 643 height 279
click at [640, 13] on span "AI Assistant" at bounding box center [645, 11] width 31 height 7
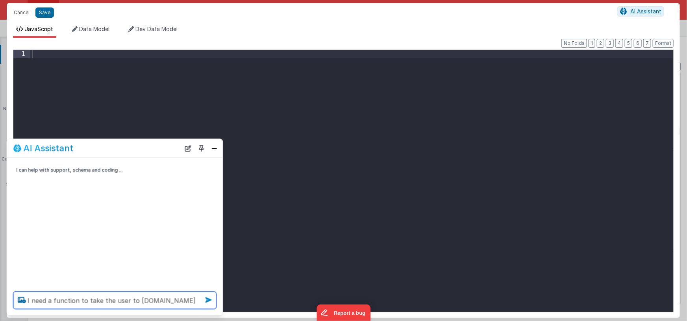
type textarea "I need a function to take the user to [DOMAIN_NAME]"
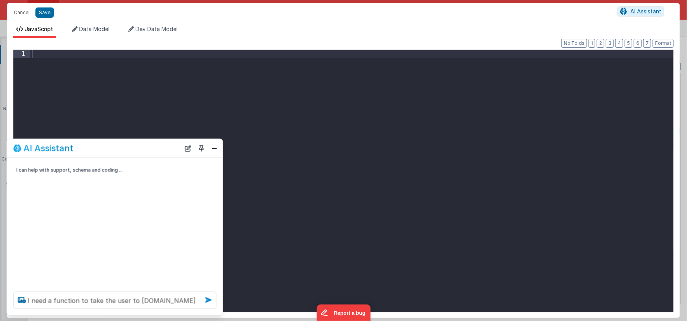
click at [211, 301] on icon at bounding box center [208, 300] width 13 height 13
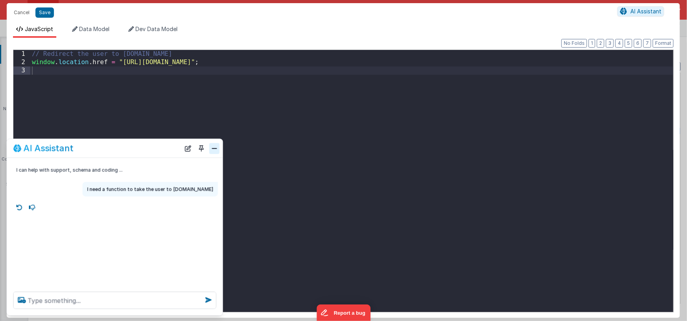
click at [217, 150] on button "Close" at bounding box center [214, 148] width 10 height 11
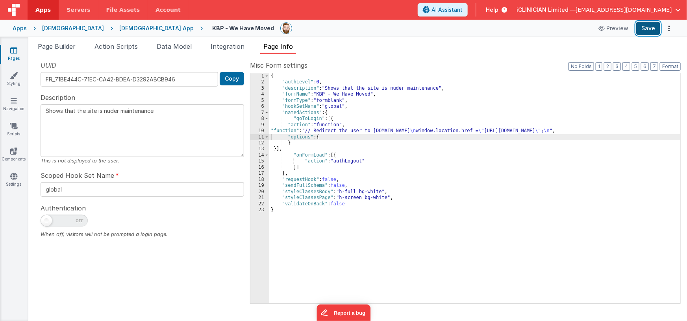
click at [650, 28] on button "Save" at bounding box center [648, 28] width 24 height 13
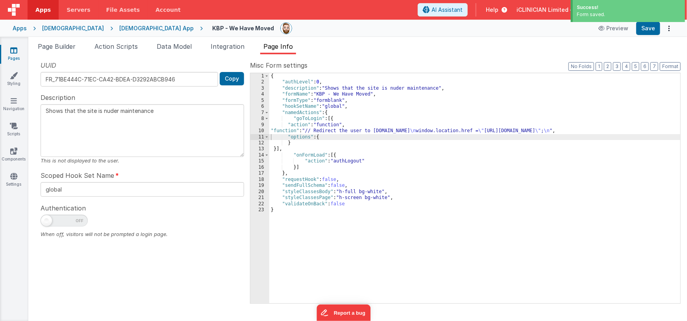
click at [116, 111] on textarea "Shows that the site is nuder maintenance" at bounding box center [143, 130] width 204 height 53
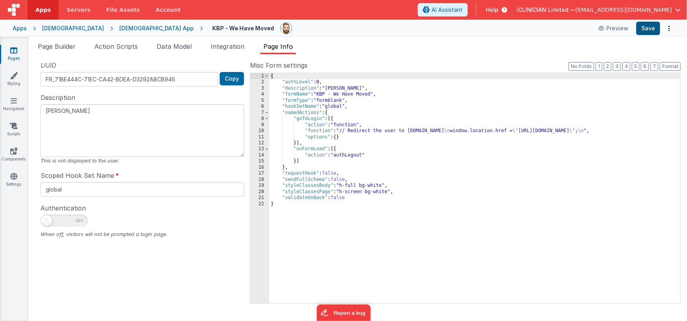
type textarea "[PERSON_NAME]"
click at [647, 29] on button "Save" at bounding box center [648, 28] width 24 height 13
click at [15, 102] on icon at bounding box center [14, 101] width 6 height 8
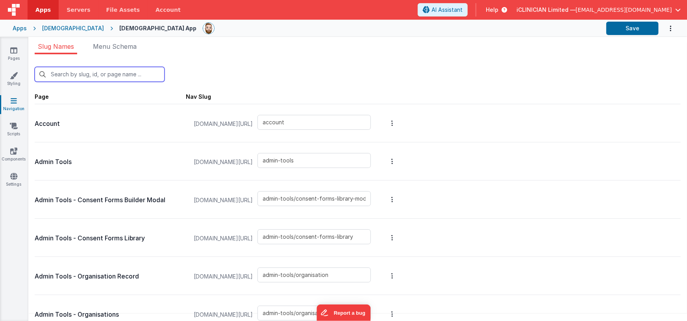
click at [132, 79] on input "text" at bounding box center [100, 74] width 130 height 15
type input "k"
type input "thankyou"
type input "thankyou-upgrade"
type input "klaviyo-setup"
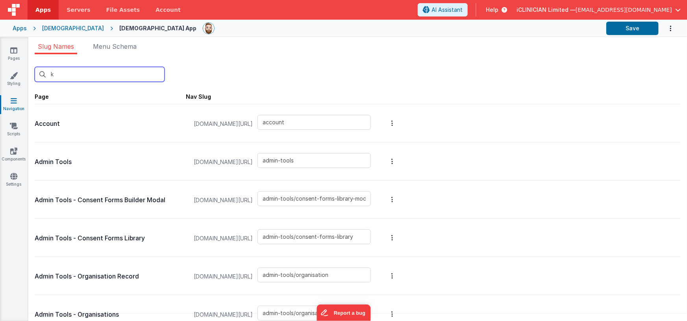
type input "slack"
type input "task-modal"
type input "tasks"
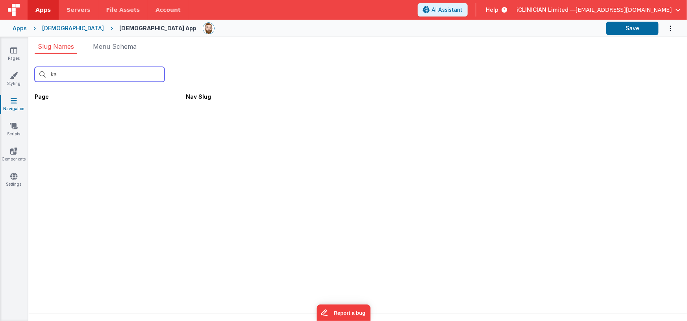
type input "k"
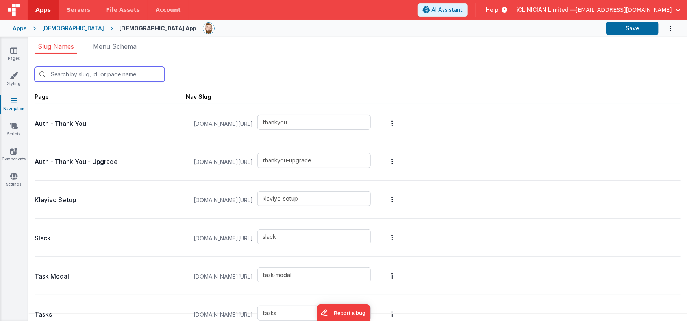
type input "account"
type input "admin-tools"
type input "admin-tools/consent-forms-library-modal"
type input "admin-tools/consent-forms-library"
type input "admin-tools/organisation"
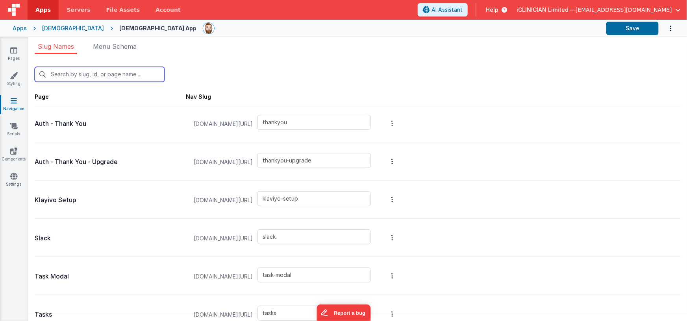
type input "admin-tools/organisations"
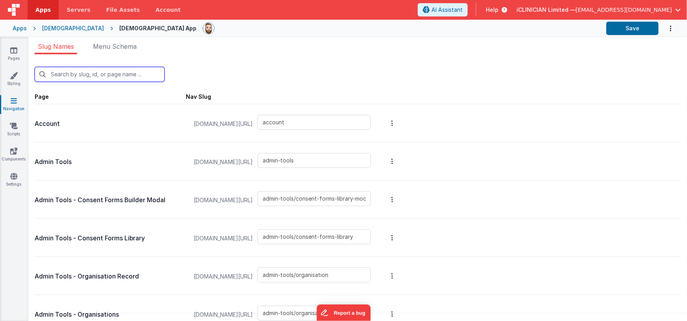
type input "klaviyo-setup"
type input "mailchimp"
type input "mailchimp-add-patient-to-list"
type input "mailchimp-setup"
type input "medical-questionnaire"
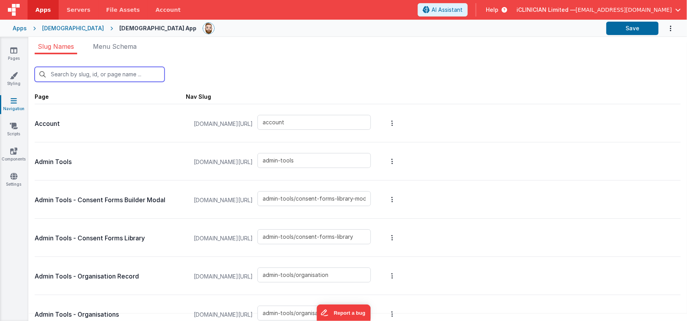
type input "medical-questionnaire-view-previous"
type input "new-event-type"
type input "note-modal"
type input "notes"
type input "patient-list-matching-records-modal"
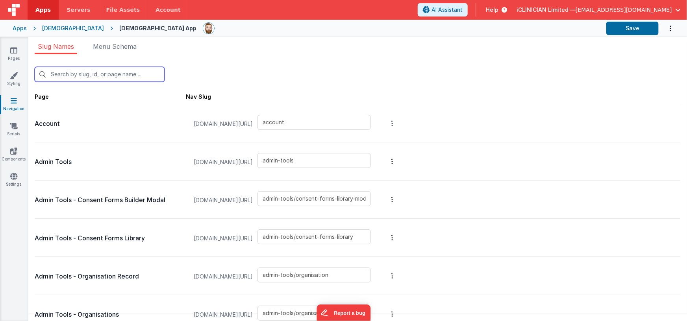
type input "patient-merge-modal"
type input "patient-modal"
type input "patients/patient-record"
type input "patient-referral-reward"
type input "patients"
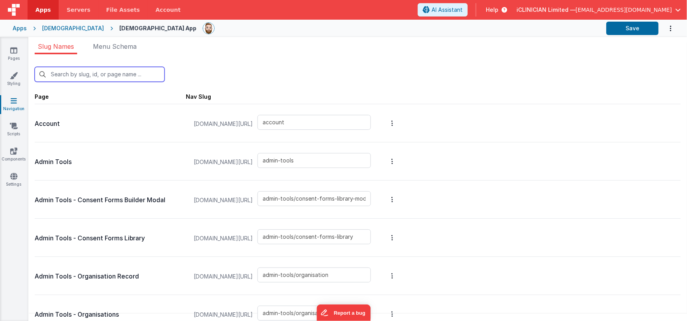
type input "patients-server-search"
type input "patients-archive"
type input "photo-uppy-modal"
type input "prescription-modal"
type input "prescriptions"
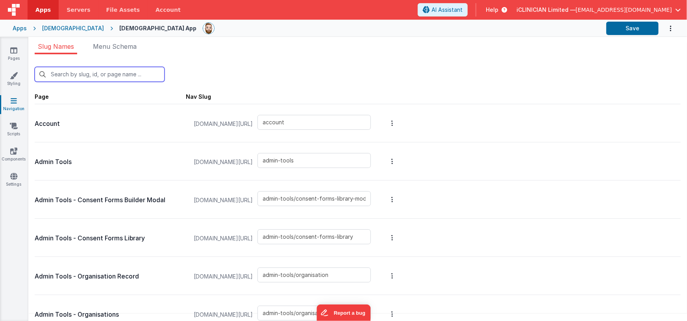
type input "procedure-modal"
type input "procedures"
type input "process-forms-appointment"
type input "process-forms-home-page"
type input "product-modal"
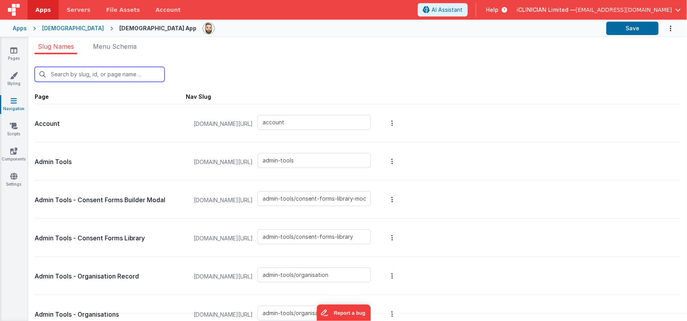
type input "products"
type input "reception-mode"
type input "reception-mode-appointment-modal"
type input "refer"
type input "reports/report"
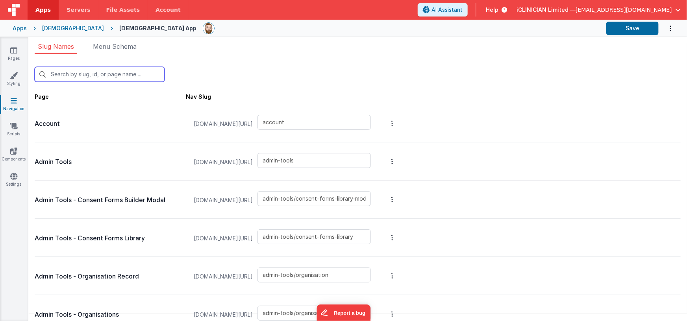
type input "reports/report-appointment-list"
type input "reports/report-clinic-availability"
type input "reports/report-enquiry-list"
type input "reports/report-sales-list"
type input "reports/report-invoice-list"
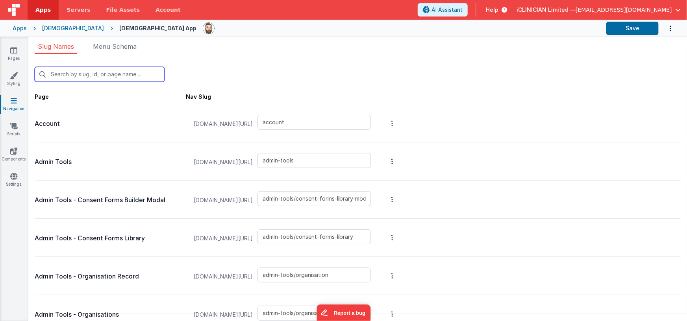
type input "reports/report-patient-list"
type input "reports/report-prescription-list"
type input "reports/report-product-list"
type input "reports/report-treatment-list"
type input "reports"
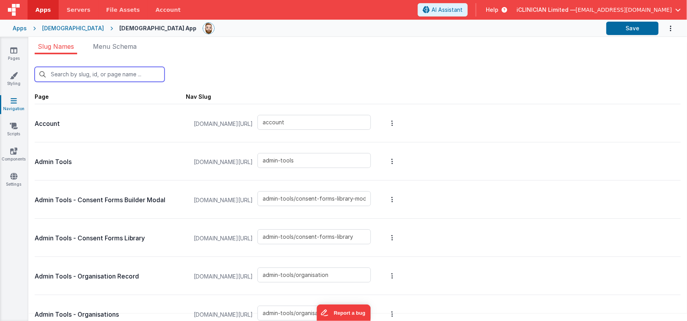
type input "schedules"
type input "search"
type input "settings"
type input "setup-wizard"
type input "slack"
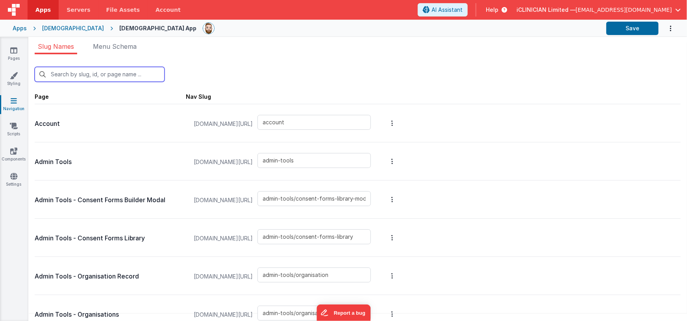
type input "smart-snippet-modal"
type input "smart-snippets"
type input "sms-conversation-dashboard"
type input "sms-send-modal"
type input "sms-send-to-all-modal"
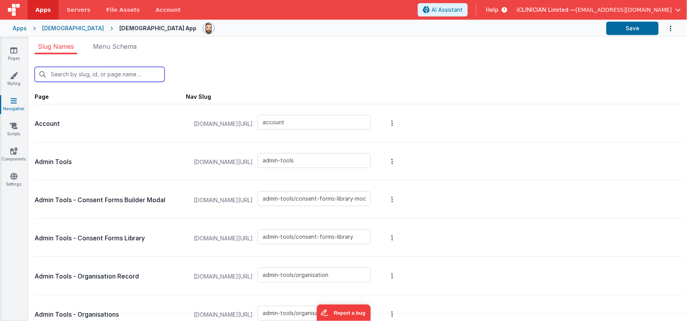
type input "sms-settings-modal"
type input "sms-template-modal"
type input "sms-templates"
type input "squareup"
type input "stripe"
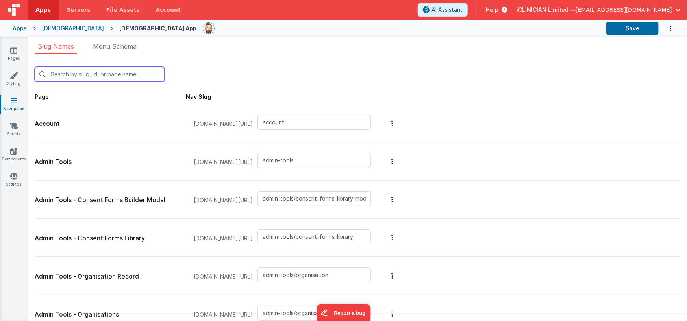
type input "stripe-setup"
type input "supplier-modal"
type input "suppliers"
type input "task-modal"
type input "tasks"
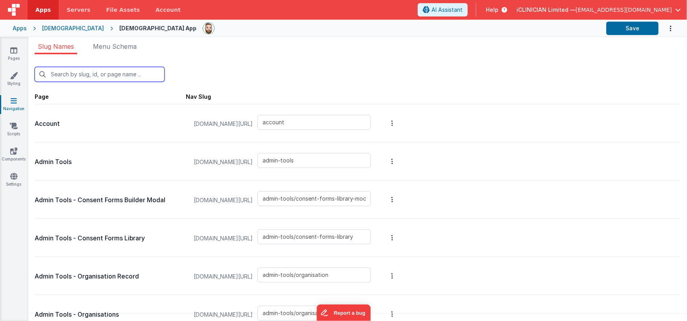
type input "test"
type input "timesheet-modal"
type input "timesheets"
type input "treatment-consent-modal"
type input "treatment-consent-modal-legacy"
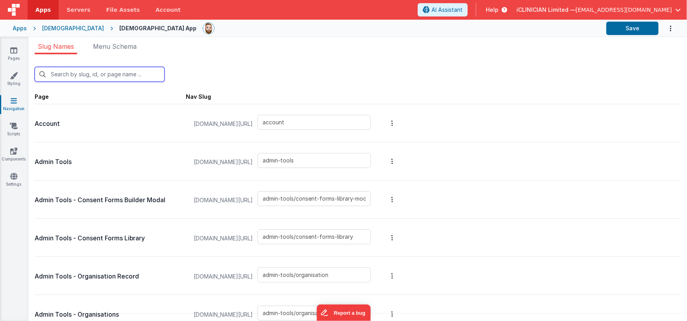
type input "treatment-list-modal"
type input "treatments/treatment-photo-history"
type input "treatment-photo-modal"
type input "treatment-plan"
type input "treatment-plan-additional-procedure"
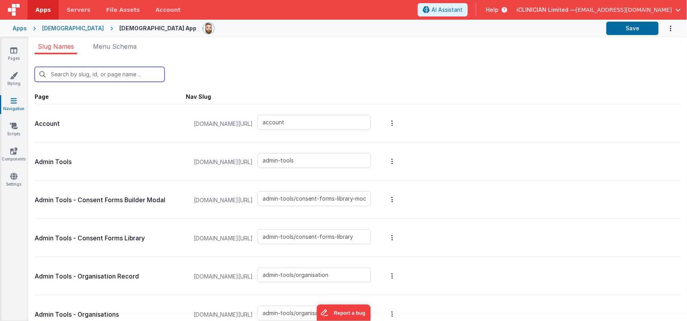
type input "treatments/treatment-record"
type input "treatment-report"
type input "treatments"
type input "treatments-product-recall"
type input "under-maintenance"
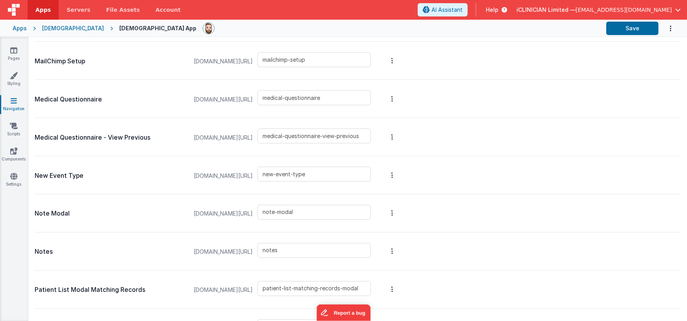
scroll to position [2074, 0]
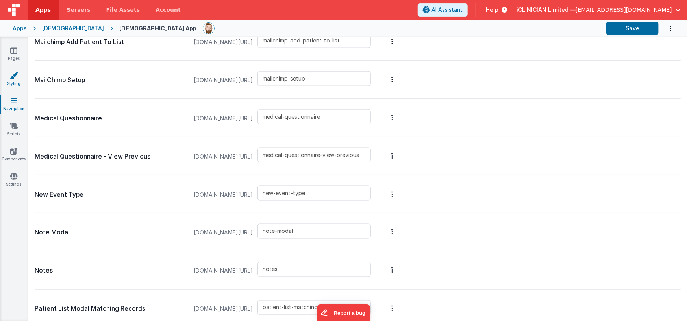
click at [11, 79] on icon at bounding box center [14, 76] width 8 height 8
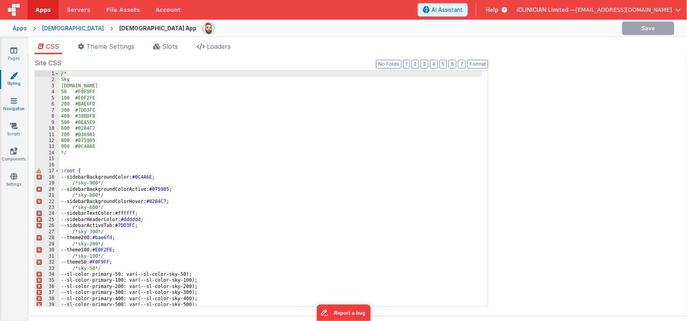
click at [15, 101] on icon at bounding box center [14, 101] width 6 height 8
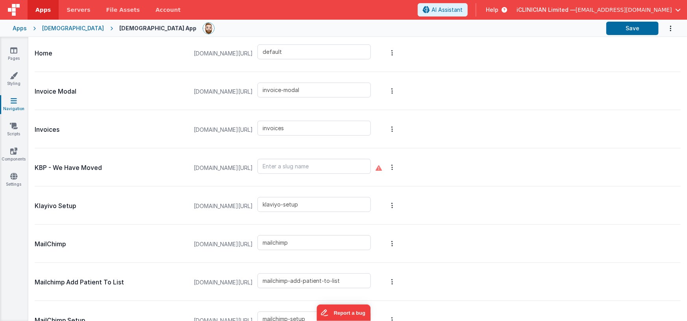
scroll to position [1832, 0]
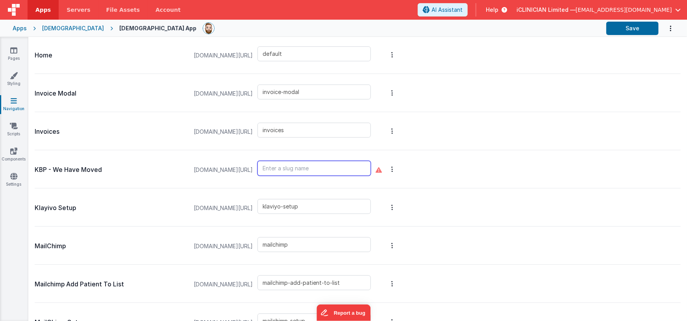
click at [274, 165] on input "text" at bounding box center [314, 168] width 113 height 15
type input "we-have-moved"
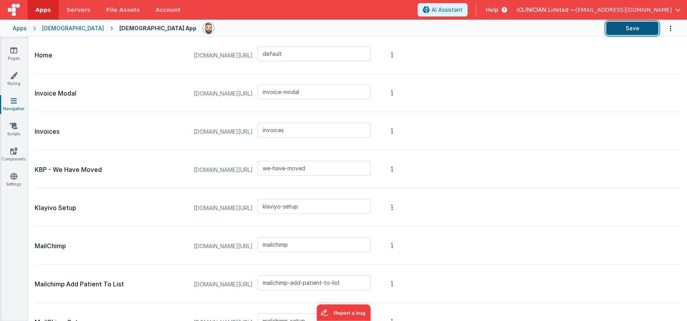
click at [614, 32] on button "Save" at bounding box center [632, 28] width 52 height 13
click at [25, 28] on div "Apps" at bounding box center [20, 28] width 14 height 8
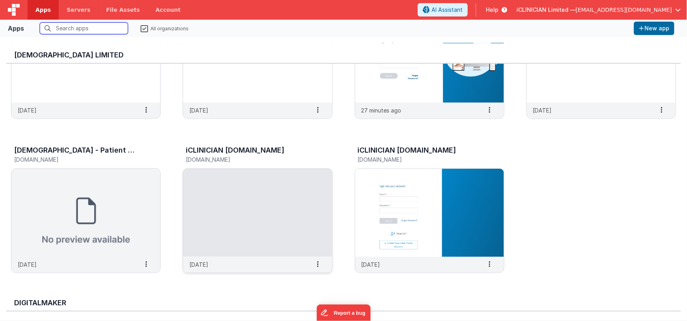
scroll to position [228, 0]
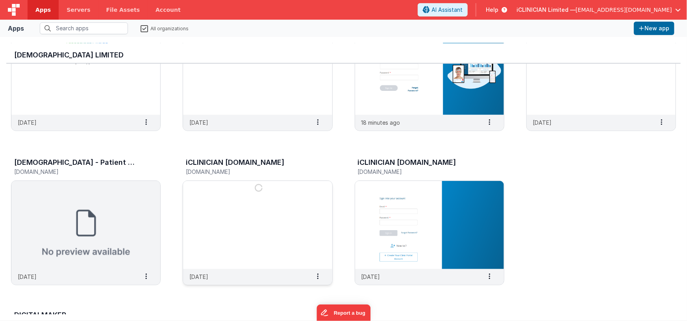
click at [271, 226] on img at bounding box center [257, 225] width 149 height 88
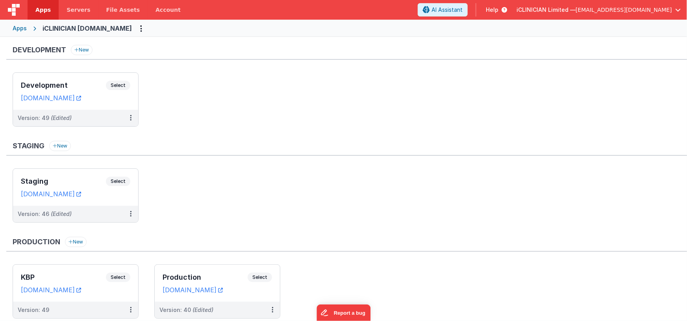
scroll to position [26, 0]
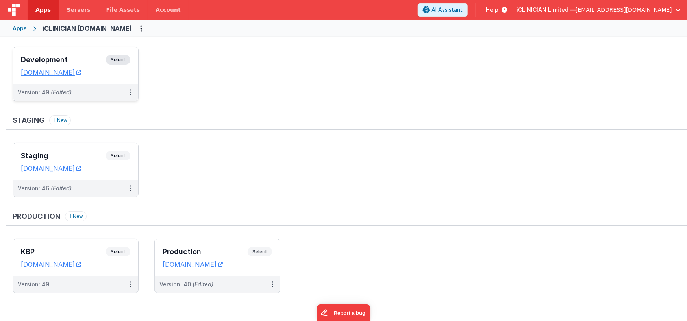
click at [80, 61] on h3 "Development" at bounding box center [63, 60] width 85 height 8
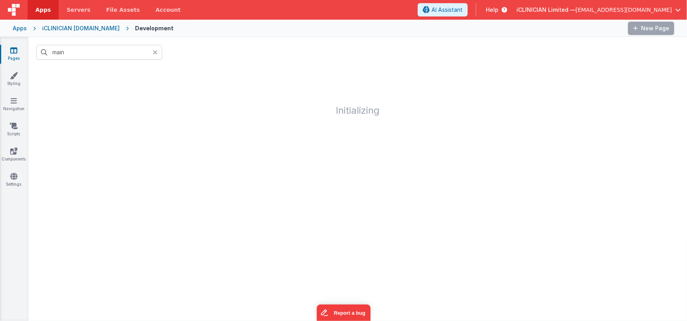
click at [156, 53] on icon at bounding box center [155, 52] width 5 height 6
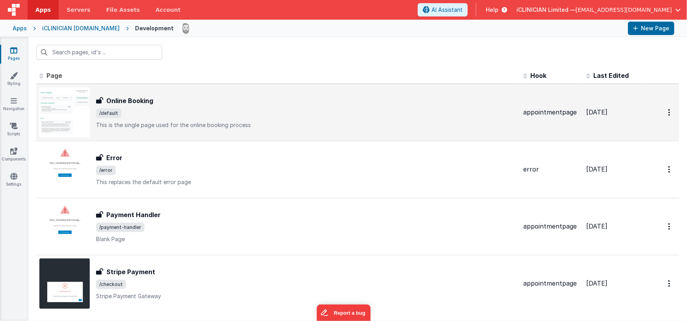
click at [193, 122] on p "This is the single page used for the online booking process" at bounding box center [306, 125] width 421 height 8
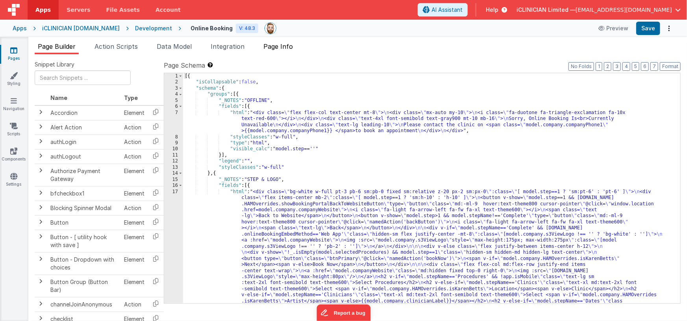
click at [284, 46] on span "Page Info" at bounding box center [278, 47] width 30 height 8
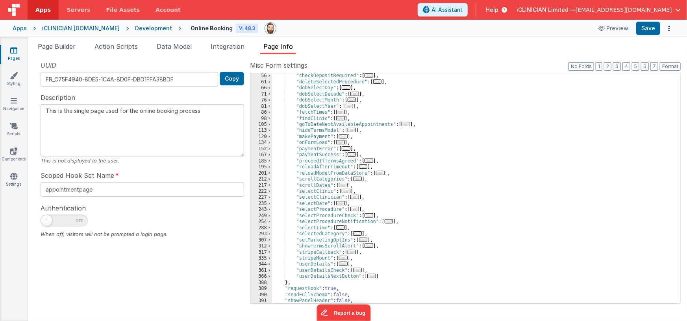
scroll to position [122, 0]
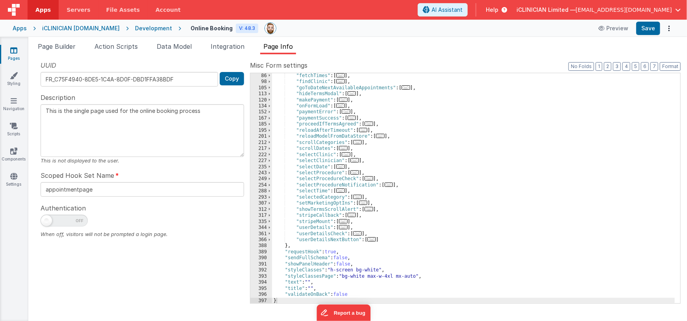
click at [359, 159] on span "..." at bounding box center [354, 160] width 9 height 4
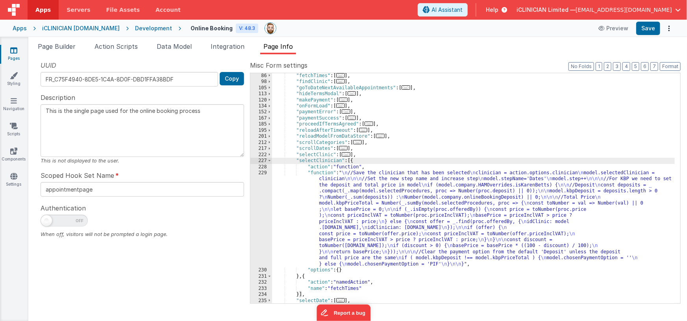
click at [367, 212] on div ""fetchTimes" : [ ... ] , "findClinic" : [ ... ] , "goToDateNextAvailableAppoint…" at bounding box center [473, 194] width 403 height 243
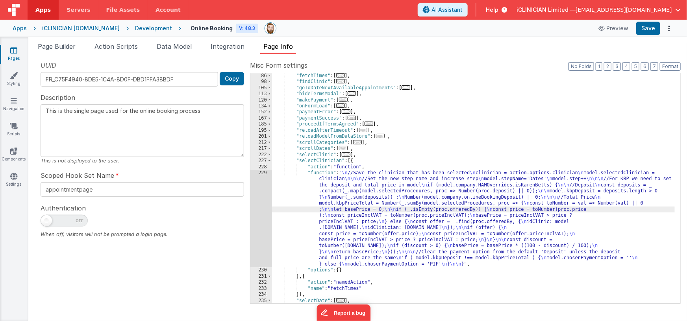
click at [259, 214] on div "229" at bounding box center [261, 218] width 22 height 97
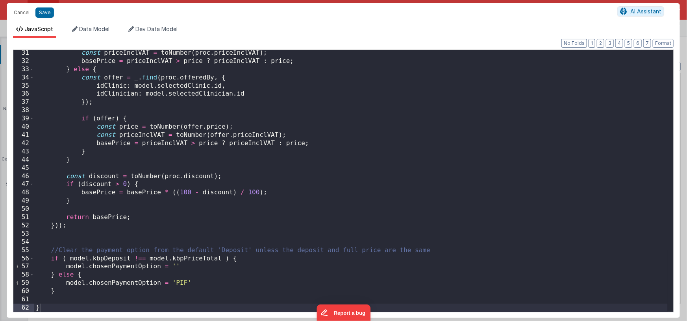
scroll to position [0, 0]
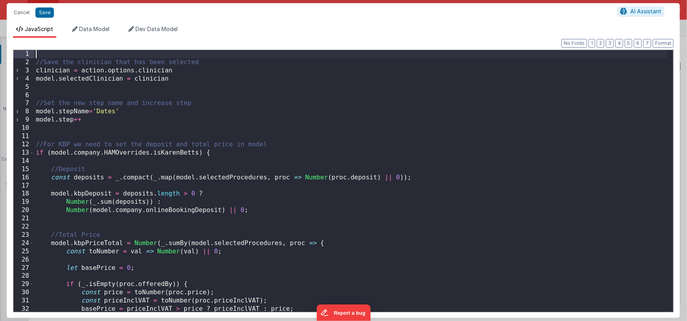
click at [110, 54] on div "//Save the clinician that has been selected clinician = action . options . clin…" at bounding box center [351, 189] width 634 height 279
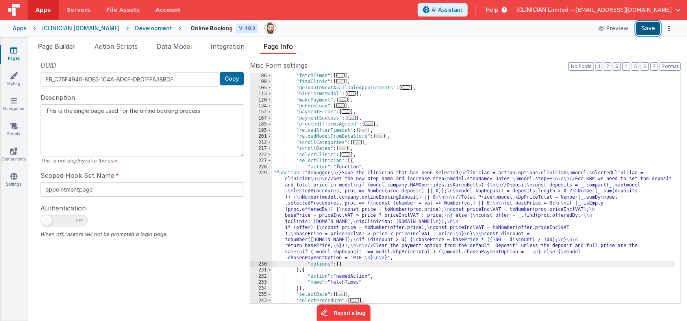
click at [644, 29] on button "Save" at bounding box center [648, 28] width 24 height 13
click at [79, 27] on div "iCLINICIAN [DOMAIN_NAME]" at bounding box center [81, 28] width 78 height 8
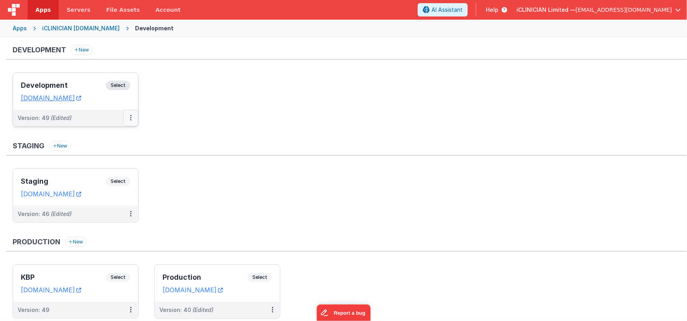
click at [129, 116] on button at bounding box center [130, 118] width 15 height 17
click at [130, 118] on icon at bounding box center [131, 118] width 2 height 0
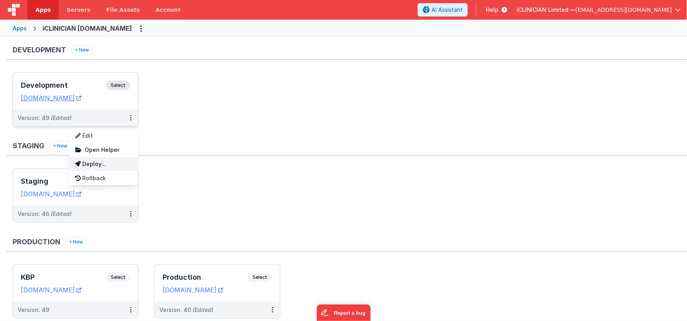
click at [121, 164] on link "Deploy..." at bounding box center [103, 164] width 69 height 14
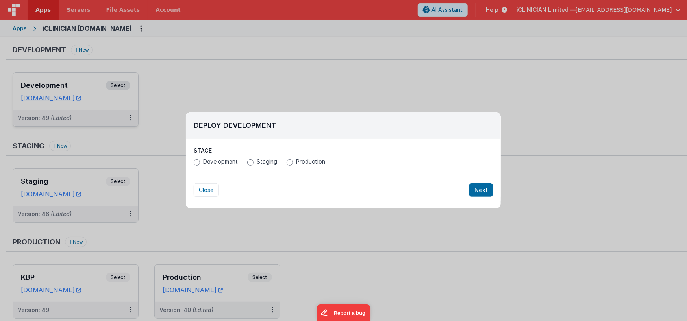
click at [301, 164] on span "Production" at bounding box center [310, 162] width 29 height 8
click at [293, 164] on input "Production" at bounding box center [290, 162] width 6 height 6
radio input "true"
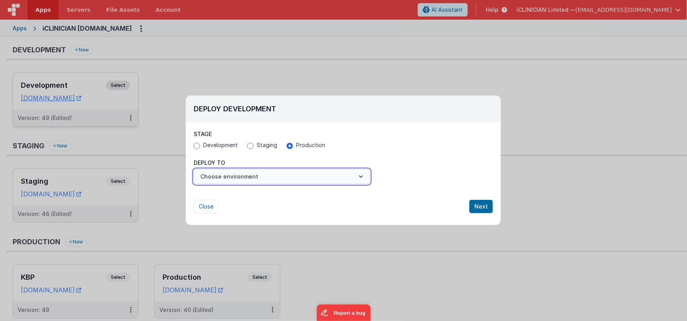
click at [287, 180] on button "Choose environment" at bounding box center [282, 176] width 176 height 15
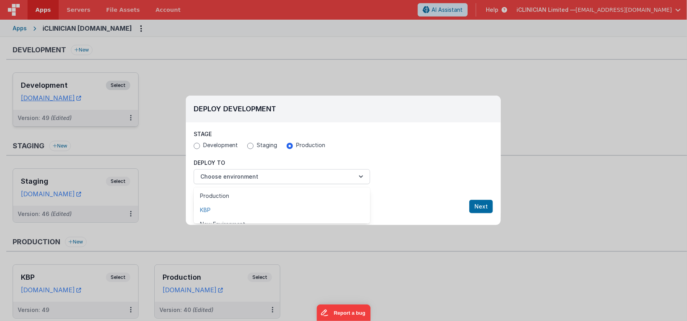
click at [212, 209] on link "KBP" at bounding box center [282, 210] width 176 height 14
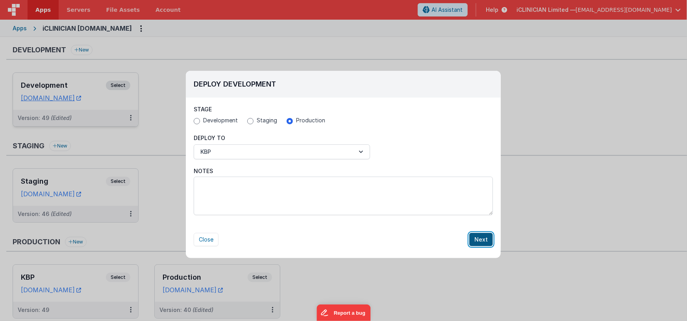
click at [484, 239] on button "Next" at bounding box center [481, 239] width 24 height 13
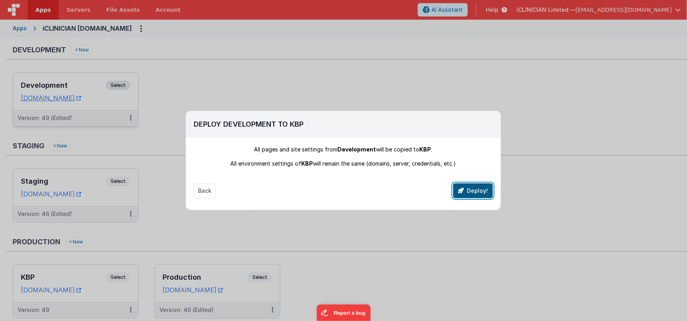
click at [480, 194] on button "Deploy!" at bounding box center [473, 190] width 40 height 15
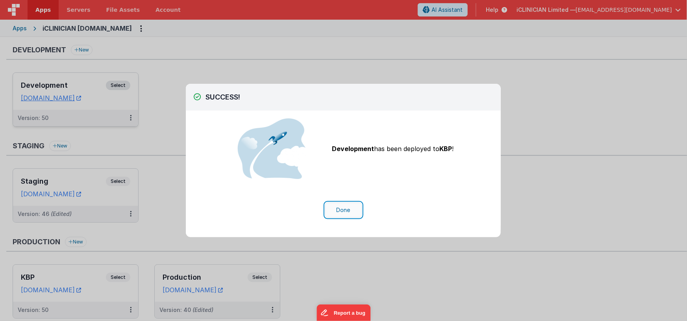
click at [345, 208] on button "Done" at bounding box center [343, 210] width 37 height 15
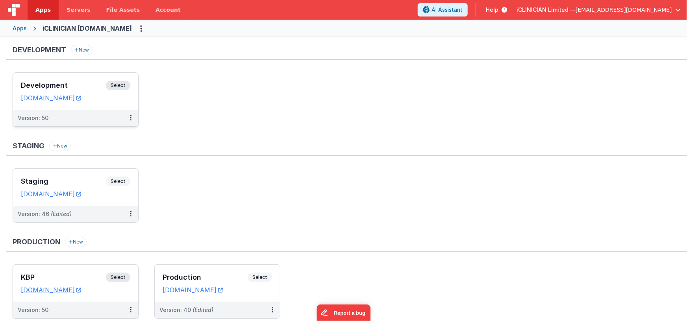
click at [87, 270] on div "KBP Select URLs [DOMAIN_NAME]" at bounding box center [75, 283] width 125 height 37
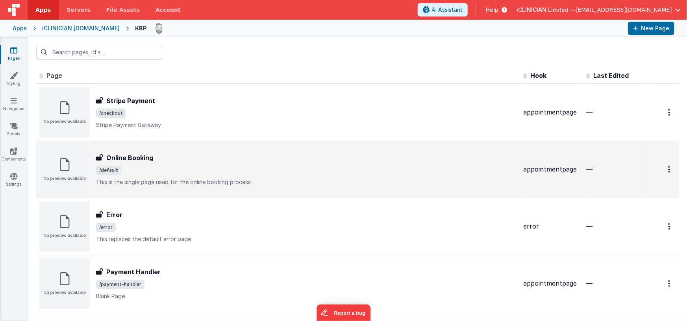
click at [261, 174] on span "/default" at bounding box center [306, 170] width 421 height 9
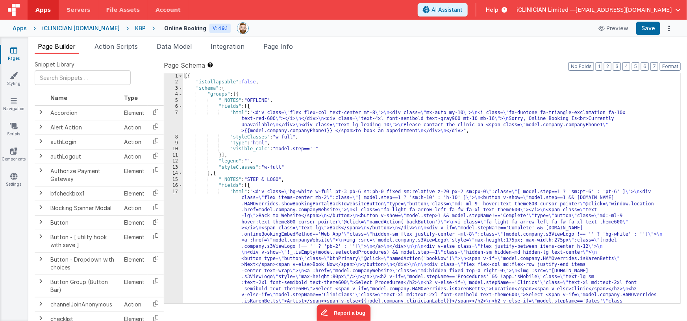
click at [306, 127] on div "[{ "isCollapsable" : false , "schema" : { "groups" : [{ "_NOTES" : "OFFLINE" , …" at bounding box center [429, 264] width 492 height 383
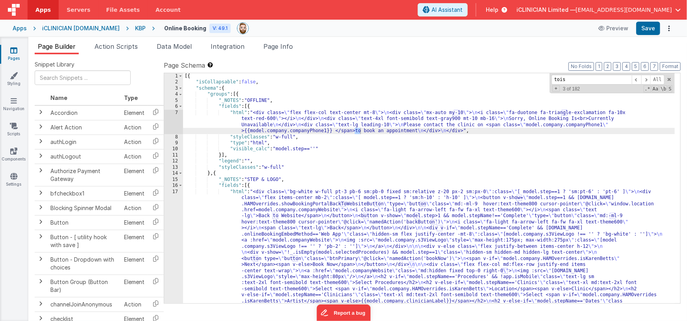
type input "toiso"
click at [274, 49] on span "Page Info" at bounding box center [278, 47] width 30 height 8
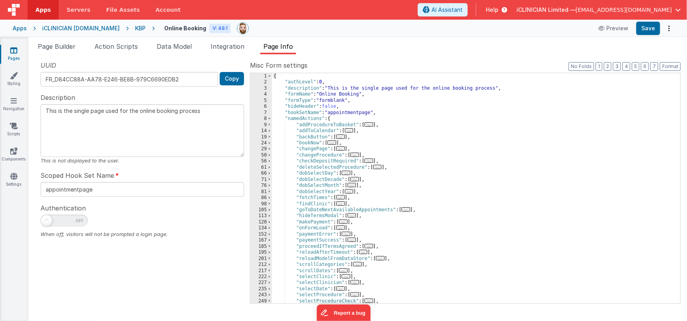
click at [440, 136] on div "{ "authLevel" : 0 , "description" : "This is the single page used for the onlin…" at bounding box center [473, 194] width 403 height 243
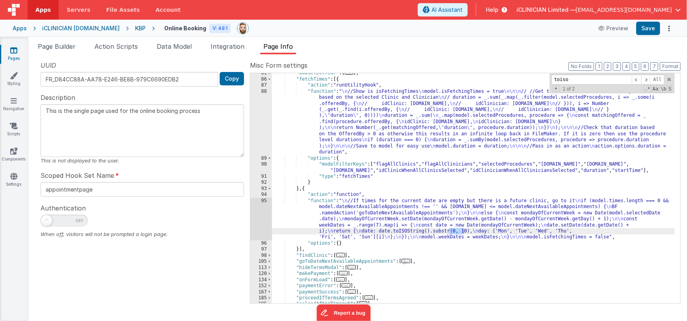
scroll to position [275, 0]
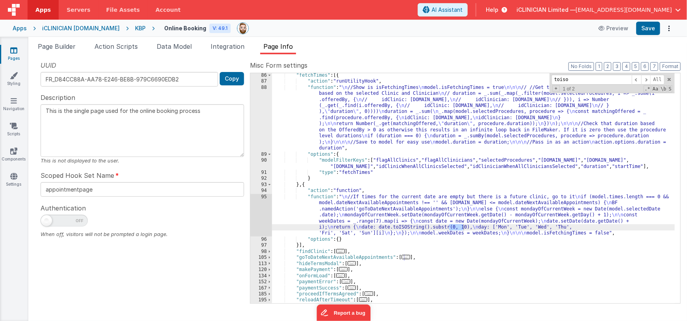
type input "toiso"
click at [414, 206] on div ""fetchTimes" : [{ "action" : "runUtilityHook" , "function" : " \n //Show is isF…" at bounding box center [473, 193] width 403 height 243
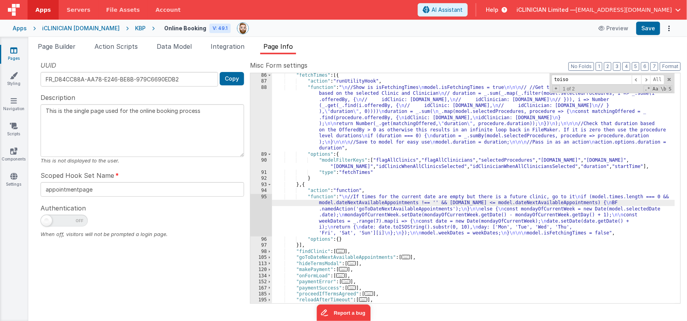
click at [261, 211] on div "95" at bounding box center [261, 215] width 22 height 43
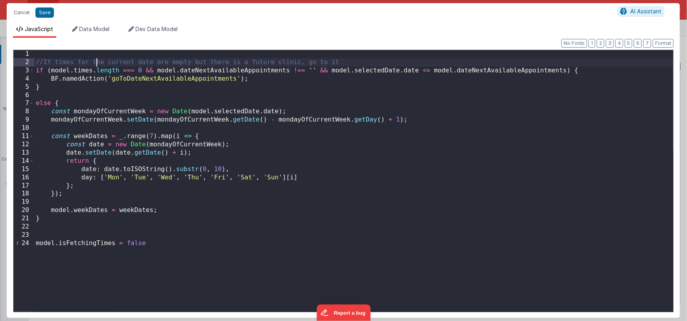
click at [95, 58] on div "//If times for the current date are empty but there is a future clinic, go to i…" at bounding box center [353, 189] width 639 height 279
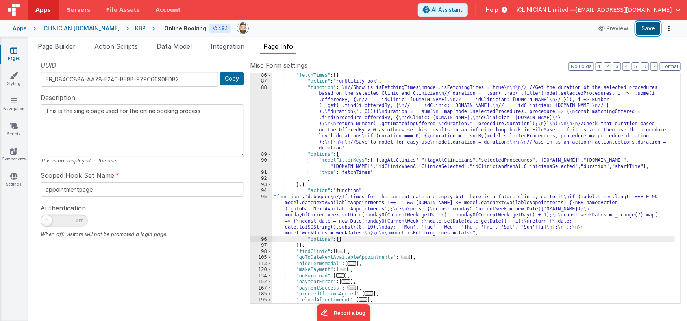
click at [643, 31] on button "Save" at bounding box center [648, 28] width 24 height 13
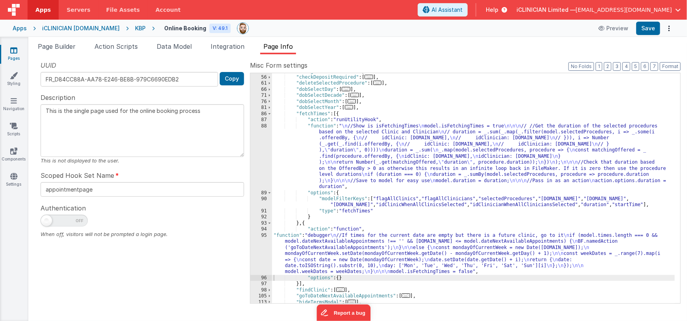
scroll to position [235, 0]
click at [377, 154] on div ""changeProcedure" : [ ... ] , "checkDepositRequired" : [ ... ] , "deleteSelecte…" at bounding box center [473, 190] width 403 height 243
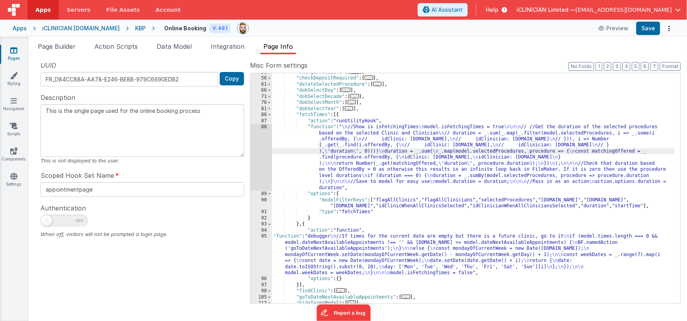
click at [258, 153] on div "88" at bounding box center [261, 157] width 22 height 67
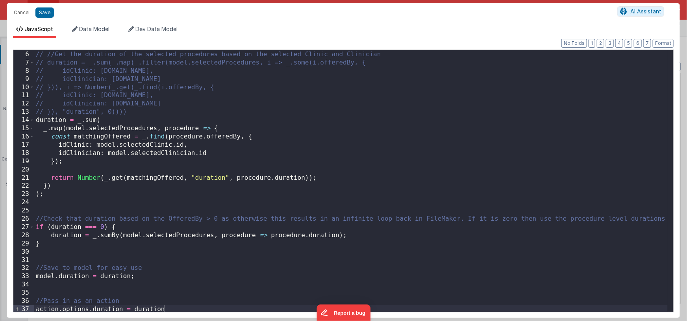
scroll to position [0, 0]
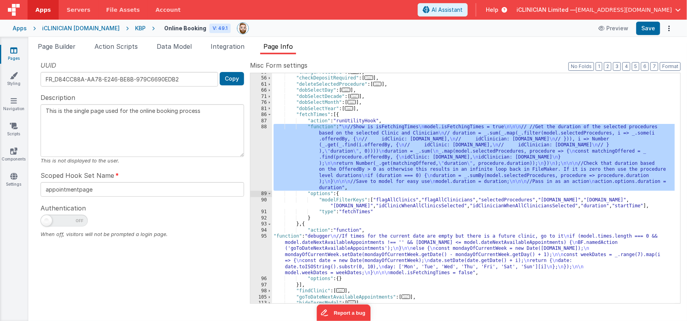
click at [378, 245] on div ""changeProcedure" : [ ... ] , "checkDepositRequired" : [ ... ] , "deleteSelecte…" at bounding box center [473, 190] width 403 height 243
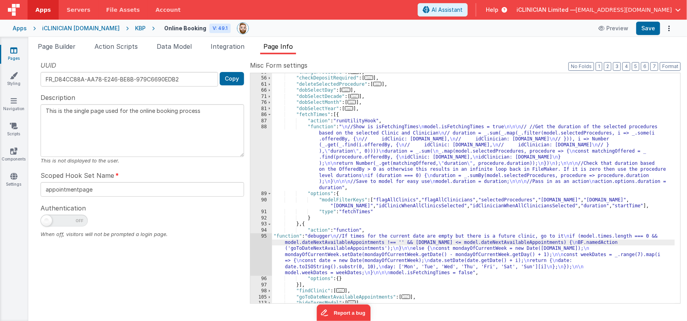
click at [262, 248] on div "95" at bounding box center [261, 255] width 22 height 43
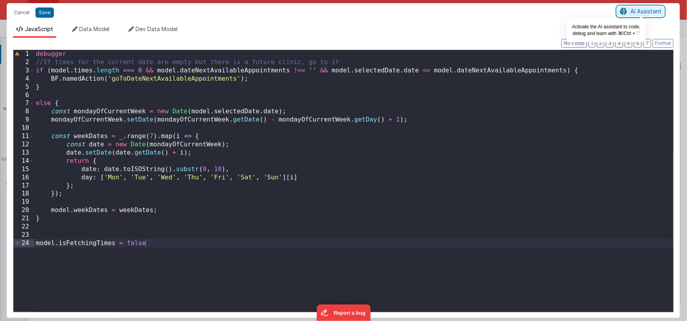
click at [636, 8] on span "AI Assistant" at bounding box center [645, 11] width 31 height 7
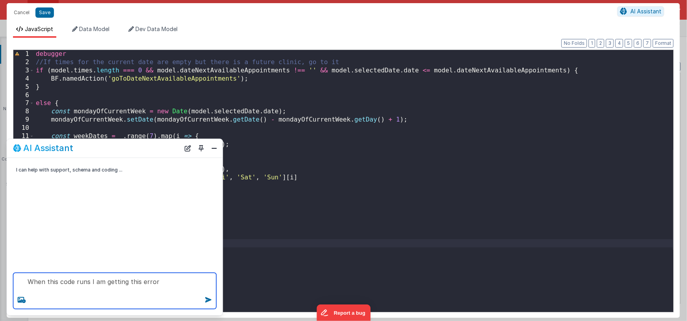
paste textarea "Error: Invalid time value RangeError: Invalid time value at Date.toISOString (<…"
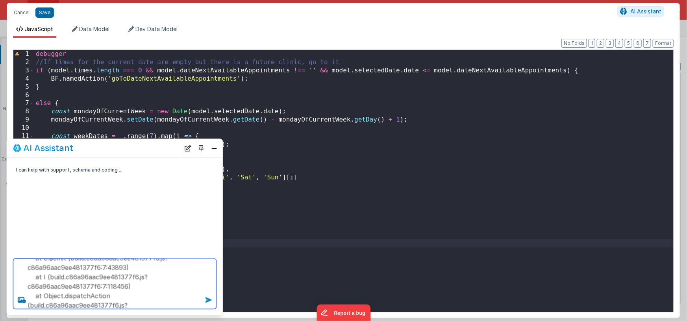
type textarea "When this code runs I am getting this error Error: Invalid time value RangeErro…"
click at [210, 300] on icon at bounding box center [208, 300] width 13 height 13
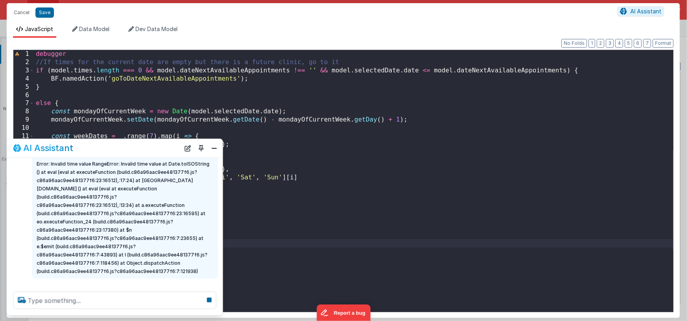
scroll to position [0, 0]
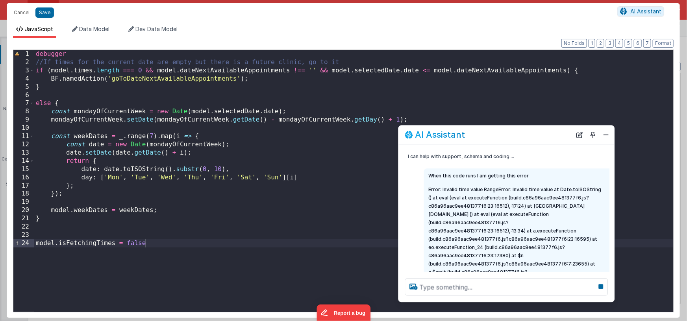
drag, startPoint x: 156, startPoint y: 147, endPoint x: 548, endPoint y: 133, distance: 392.4
click at [548, 133] on div "AI Assistant" at bounding box center [488, 134] width 167 height 9
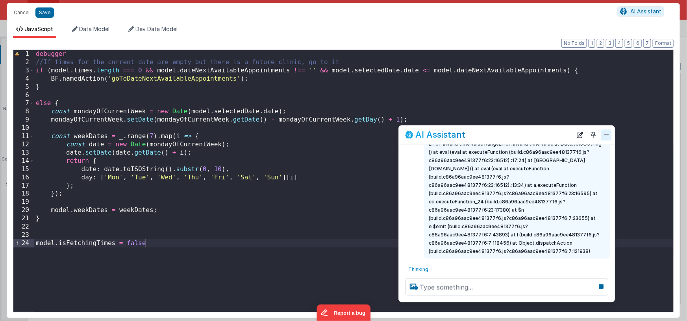
click at [608, 135] on button "Close" at bounding box center [606, 135] width 10 height 11
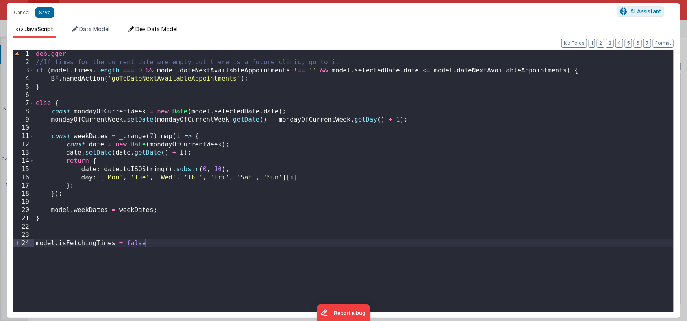
click at [155, 30] on span "Dev Data Model" at bounding box center [156, 29] width 42 height 7
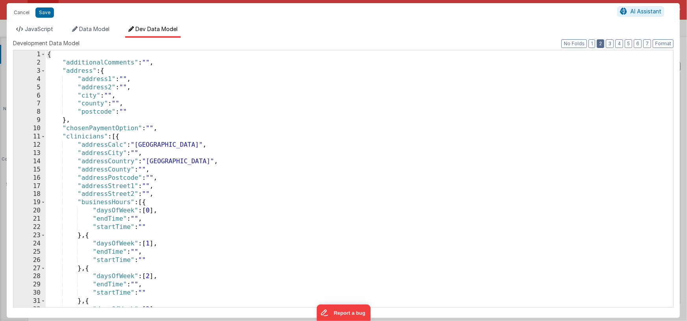
click at [603, 45] on button "2" at bounding box center [600, 43] width 7 height 9
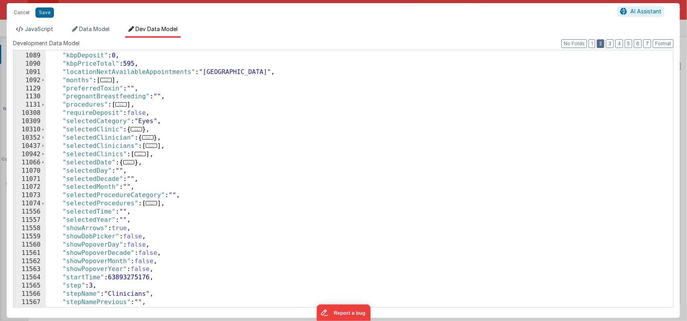
scroll to position [369, 0]
click at [42, 163] on span at bounding box center [43, 163] width 4 height 8
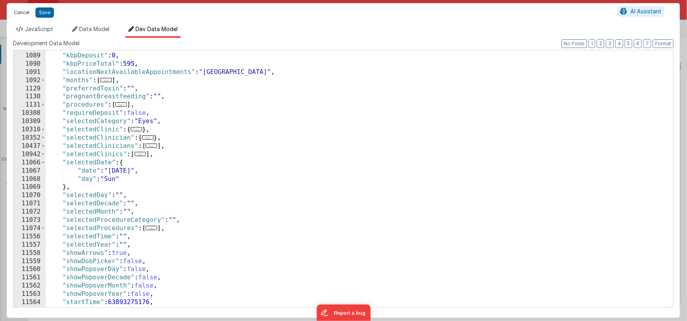
click at [26, 14] on button "Cancel" at bounding box center [22, 12] width 24 height 11
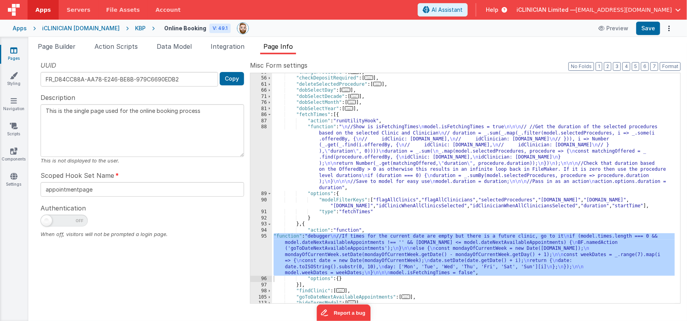
click at [360, 247] on div ""changeProcedure" : [ ... ] , "checkDepositRequired" : [ ... ] , "deleteSelecte…" at bounding box center [473, 190] width 403 height 243
click at [260, 255] on div "95" at bounding box center [261, 255] width 22 height 43
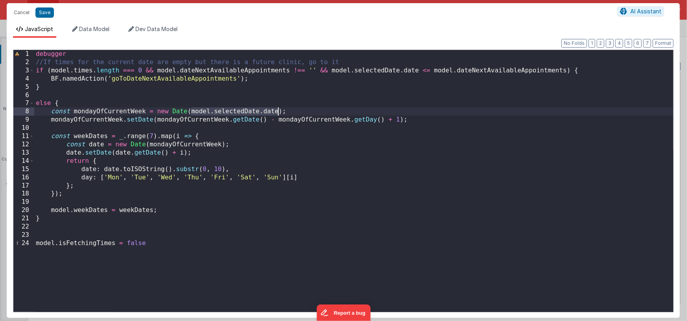
drag, startPoint x: 191, startPoint y: 113, endPoint x: 280, endPoint y: 113, distance: 88.2
click at [280, 113] on div "debugger //If times for the current date are empty but there is a future clinic…" at bounding box center [353, 189] width 639 height 279
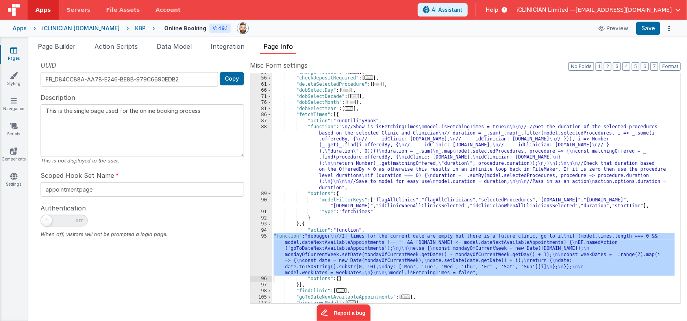
click at [480, 126] on div ""changeProcedure" : [ ... ] , "checkDepositRequired" : [ ... ] , "deleteSelecte…" at bounding box center [473, 190] width 403 height 243
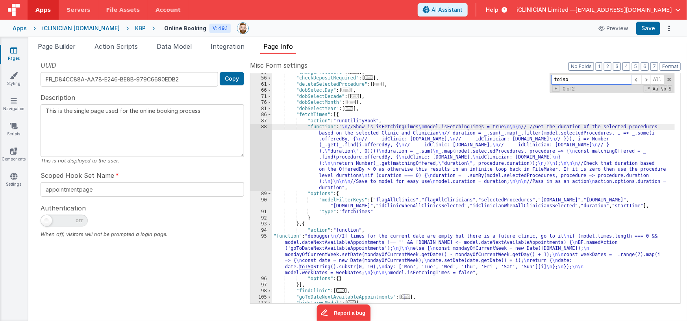
paste input "[DOMAIN_NAME]"
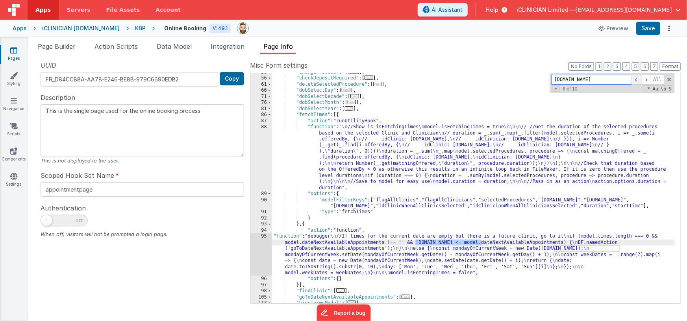
type input "[DOMAIN_NAME]"
click at [638, 81] on span at bounding box center [636, 80] width 9 height 10
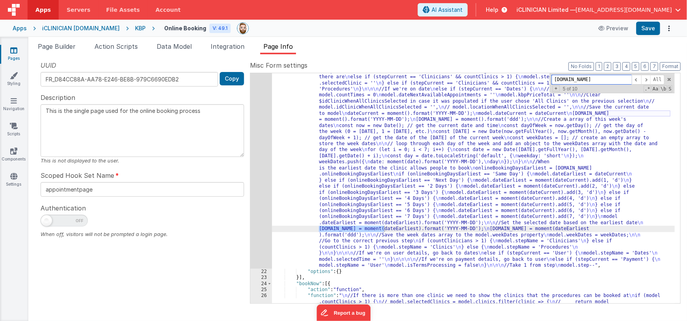
scroll to position [98, 0]
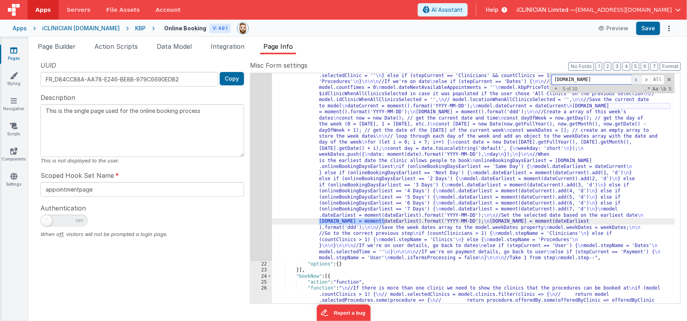
click at [637, 81] on span at bounding box center [636, 80] width 9 height 10
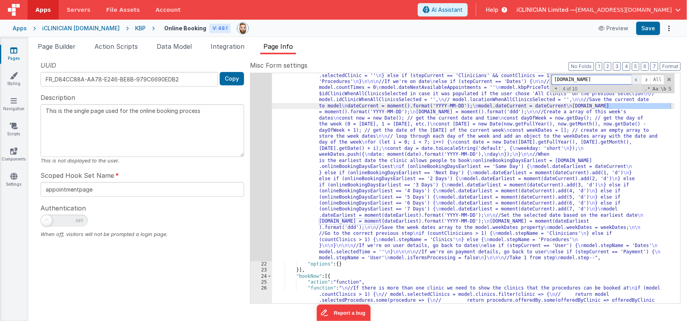
click at [637, 81] on span at bounding box center [636, 80] width 9 height 10
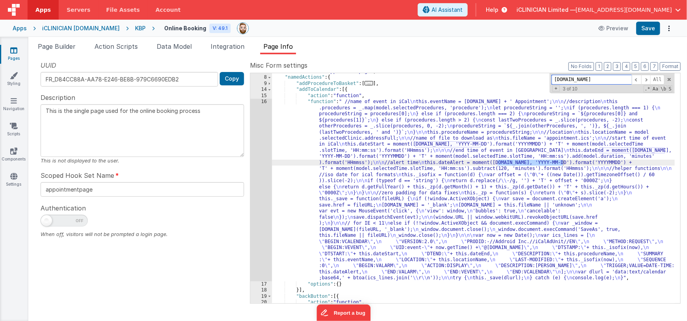
scroll to position [0, 0]
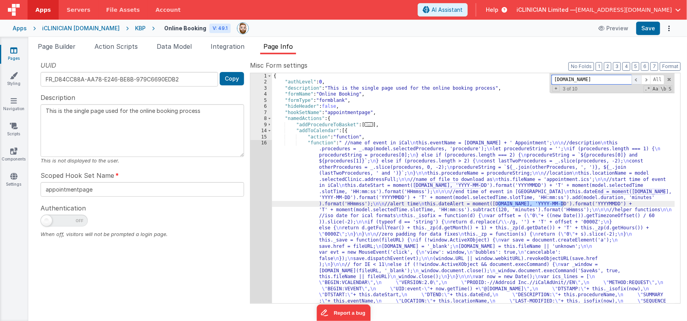
click at [636, 79] on span at bounding box center [636, 80] width 9 height 10
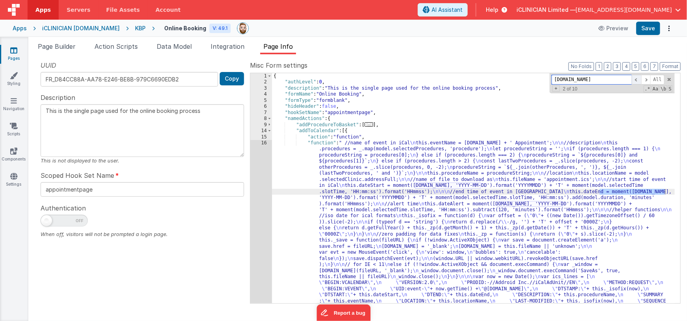
click at [636, 79] on span at bounding box center [636, 80] width 9 height 10
click at [645, 79] on span at bounding box center [645, 80] width 9 height 10
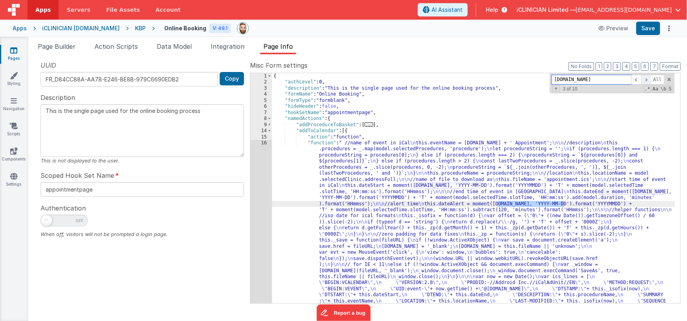
click at [645, 79] on span at bounding box center [645, 80] width 9 height 10
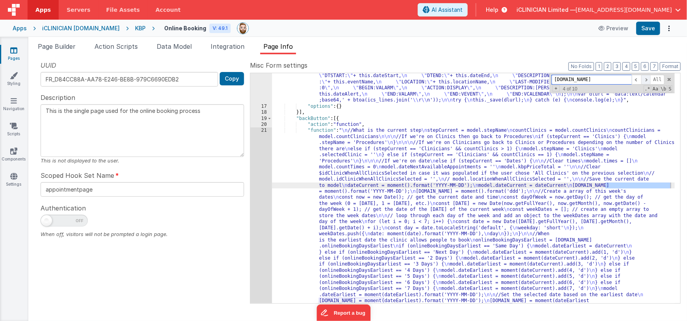
click at [645, 79] on span at bounding box center [645, 80] width 9 height 10
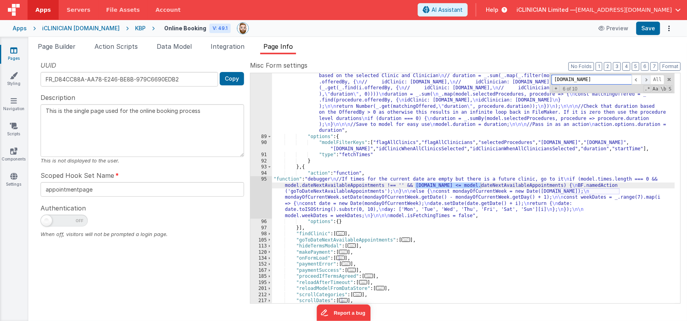
scroll to position [725, 0]
click at [645, 79] on span at bounding box center [645, 80] width 9 height 10
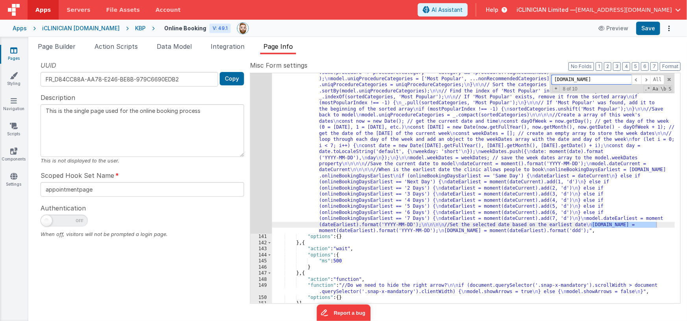
scroll to position [1111, 0]
click at [493, 180] on div ""function" : "//Do we need to filter the procedures based on a category query p…" at bounding box center [473, 231] width 403 height 480
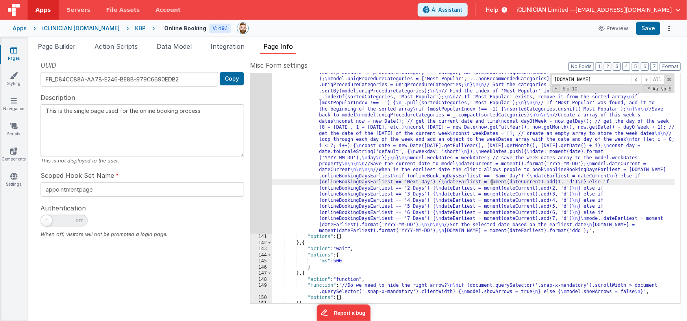
click at [261, 183] on div "140" at bounding box center [261, 112] width 22 height 243
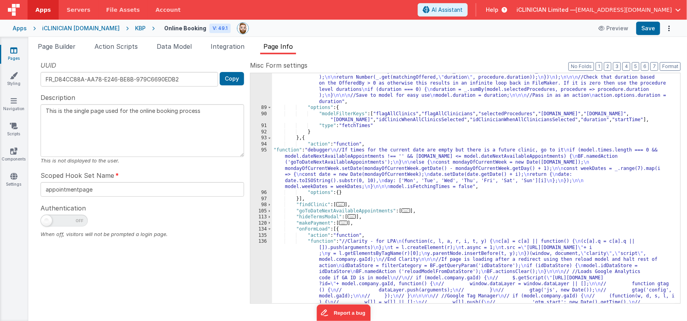
scroll to position [731, 0]
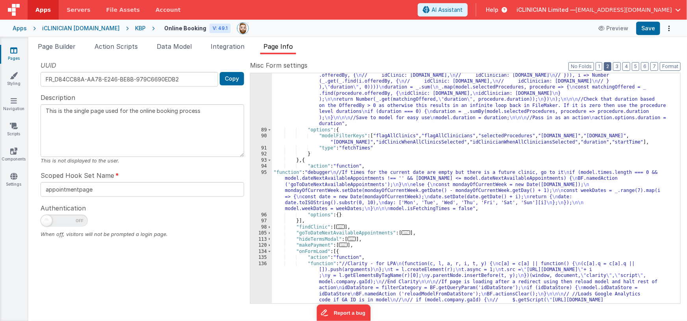
click at [611, 67] on button "2" at bounding box center [607, 66] width 7 height 9
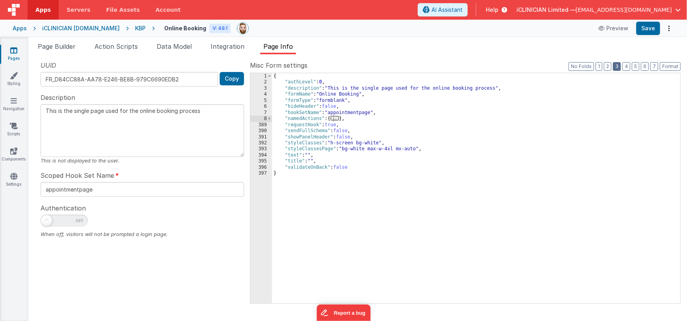
click at [619, 69] on button "3" at bounding box center [617, 66] width 8 height 9
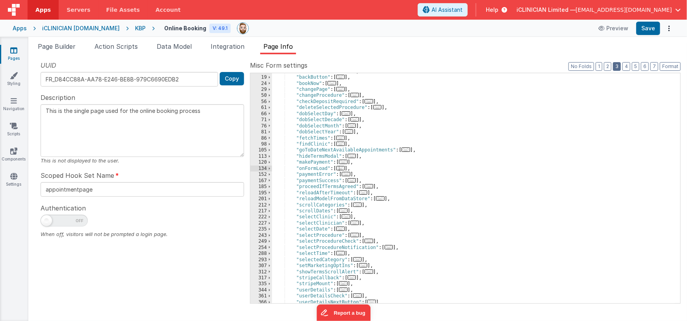
scroll to position [59, 0]
click at [347, 210] on span "..." at bounding box center [343, 211] width 9 height 4
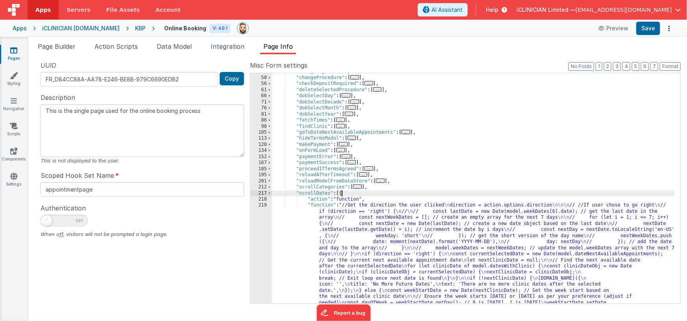
scroll to position [136, 0]
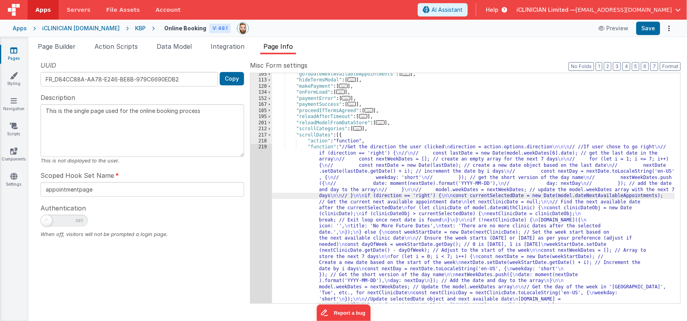
scroll to position [317, 0]
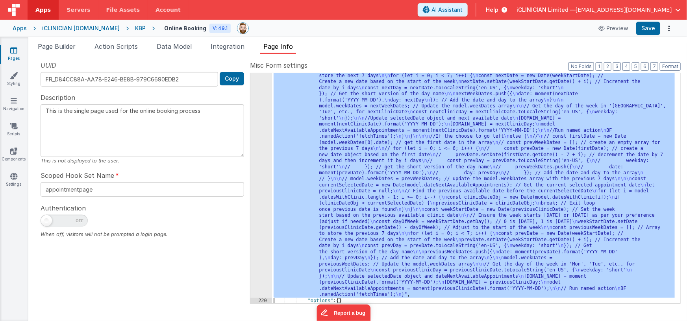
click at [260, 187] on div "219" at bounding box center [261, 130] width 22 height 335
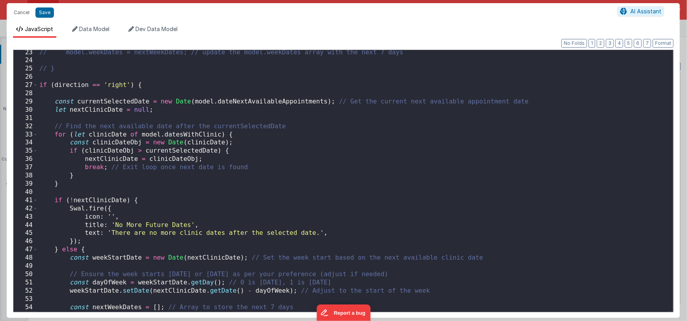
scroll to position [0, 0]
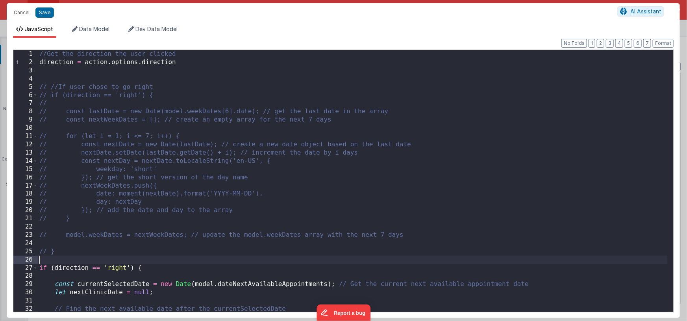
click at [62, 260] on div "//Get the direction the user clicked direction = action . options . direction /…" at bounding box center [353, 189] width 630 height 279
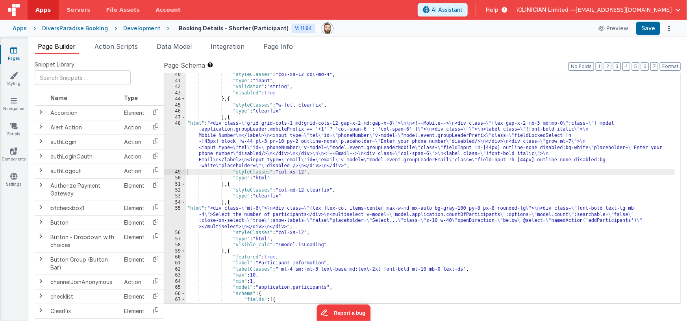
scroll to position [269, 0]
